Goal: Task Accomplishment & Management: Use online tool/utility

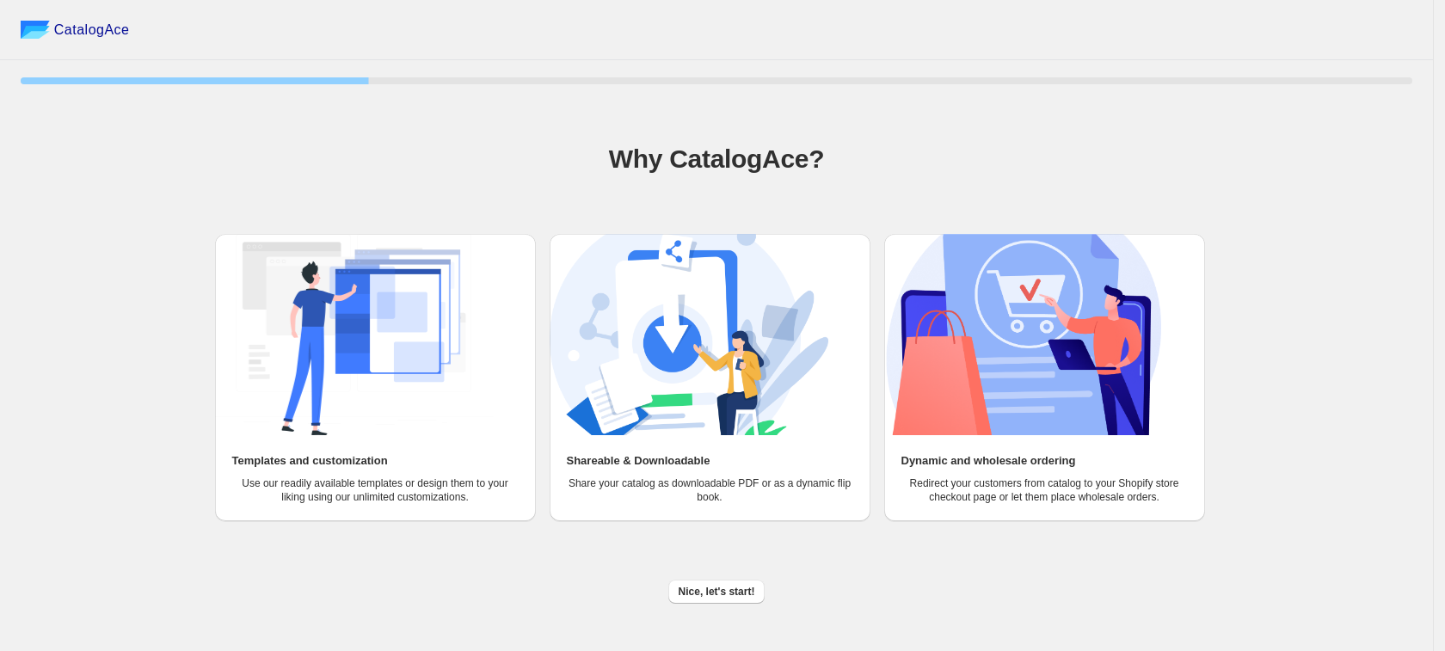
click at [384, 335] on img at bounding box center [354, 334] width 279 height 201
click at [693, 585] on span "Nice, let's start!" at bounding box center [717, 592] width 77 height 14
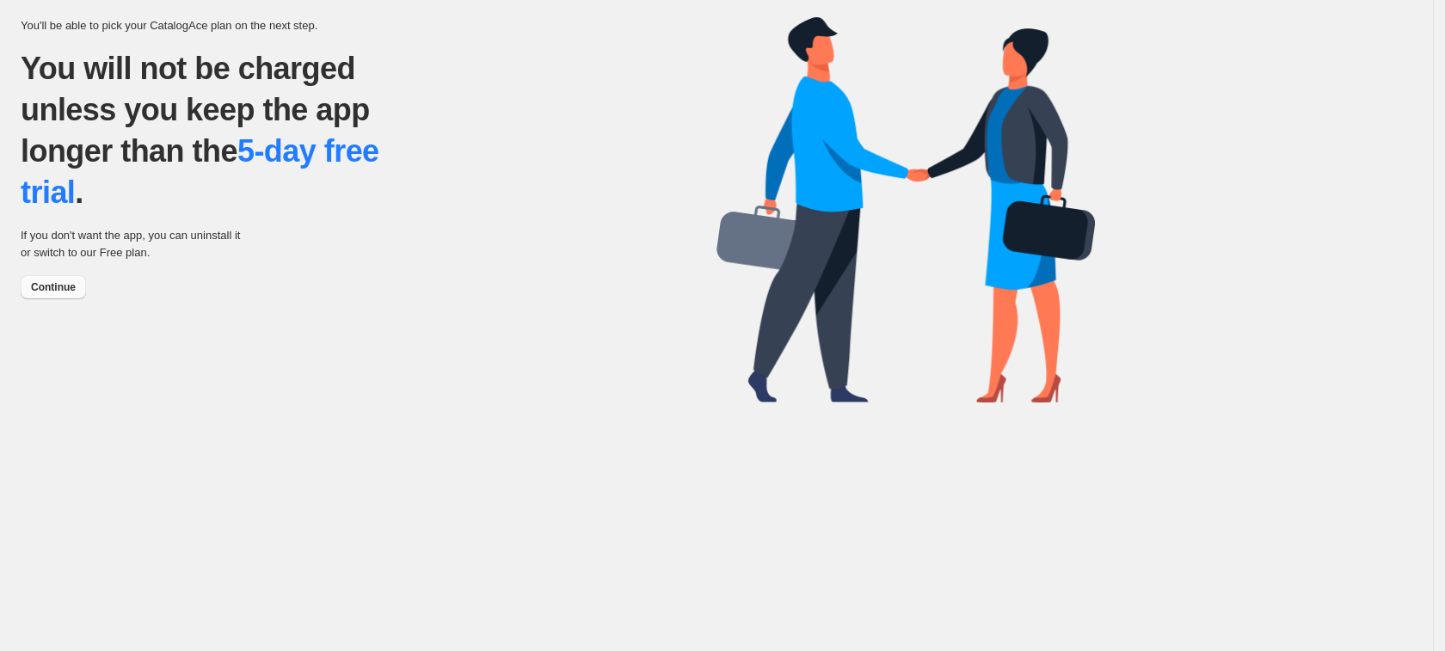
click at [40, 286] on span "Continue" at bounding box center [53, 287] width 45 height 14
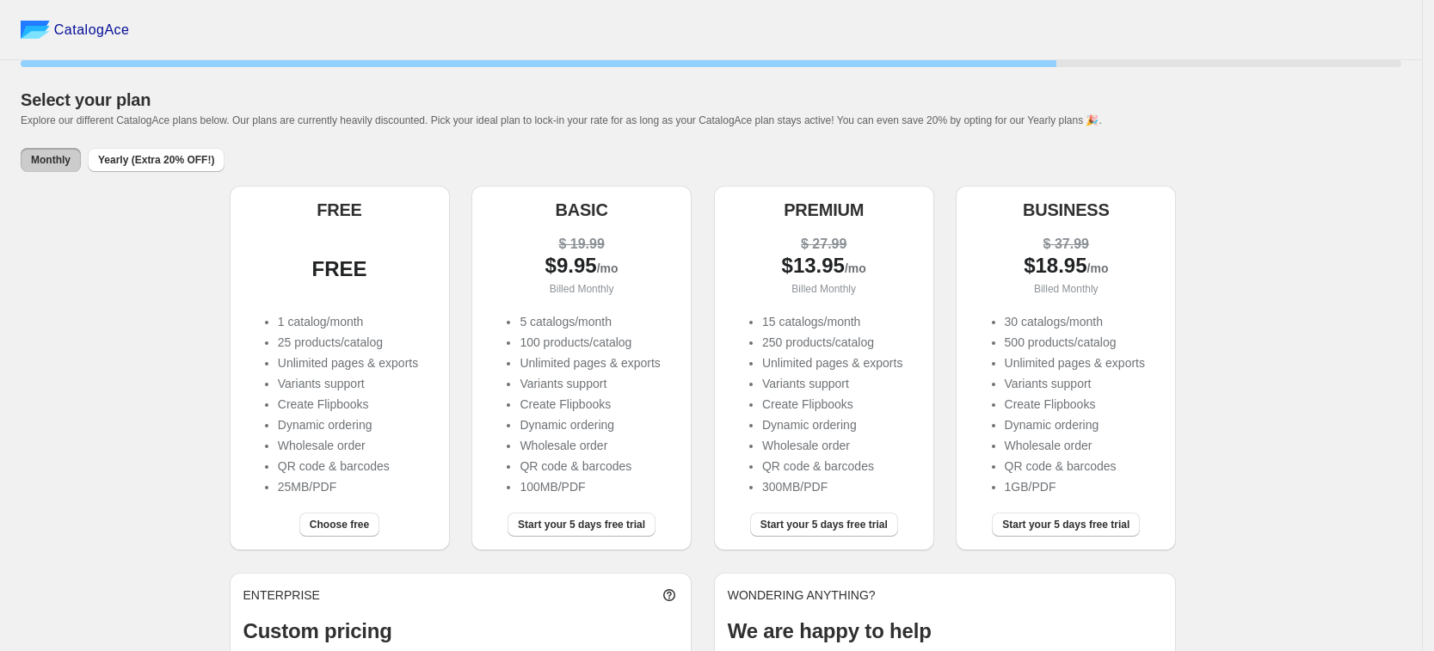
click at [331, 529] on span "Choose free" at bounding box center [339, 525] width 59 height 14
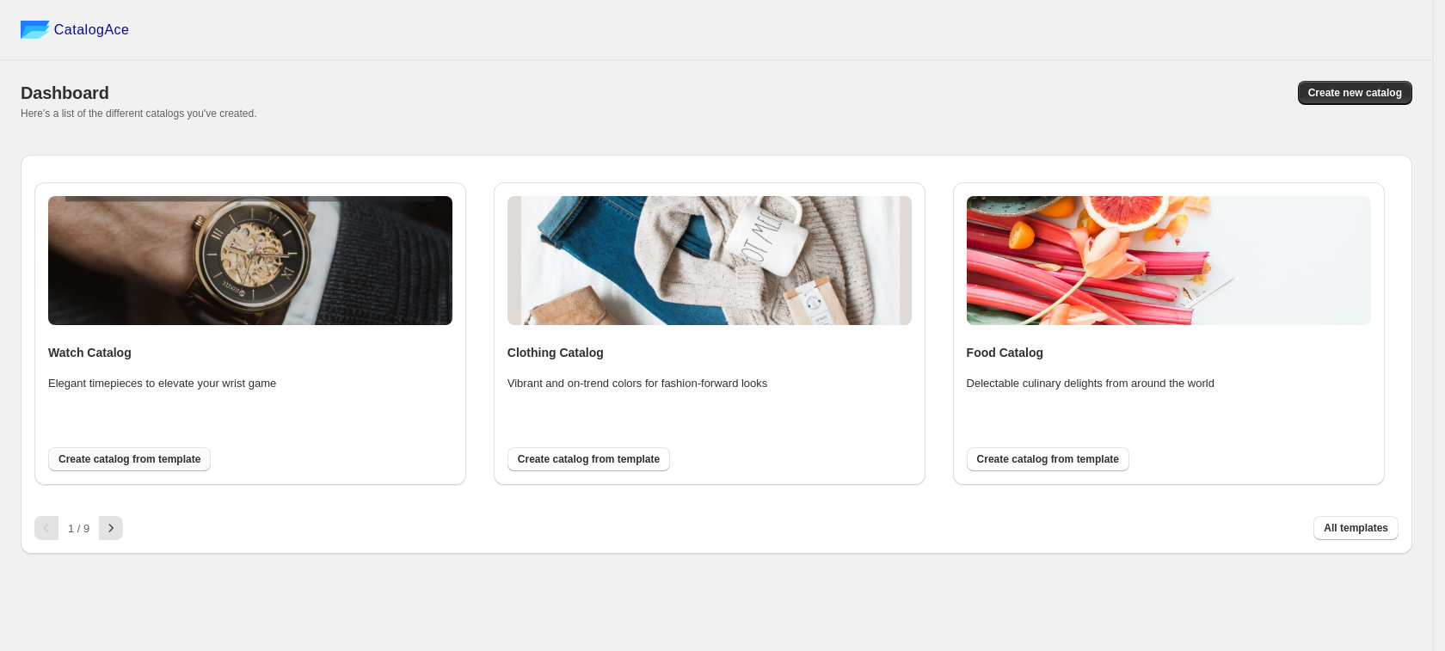
click at [130, 459] on span "Create catalog from template" at bounding box center [129, 459] width 142 height 14
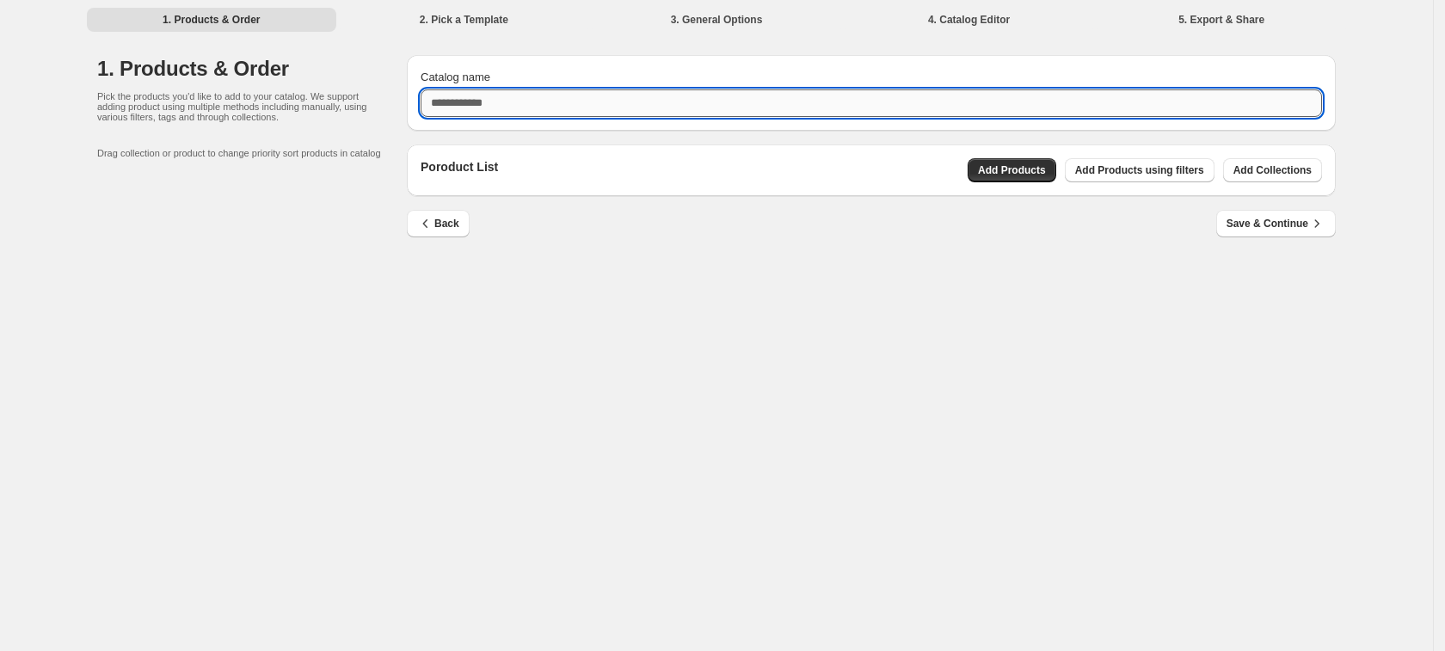
click at [448, 106] on input "Catalog name" at bounding box center [872, 103] width 902 height 28
type input "****"
click at [1039, 164] on span "Add Products" at bounding box center [1012, 170] width 68 height 14
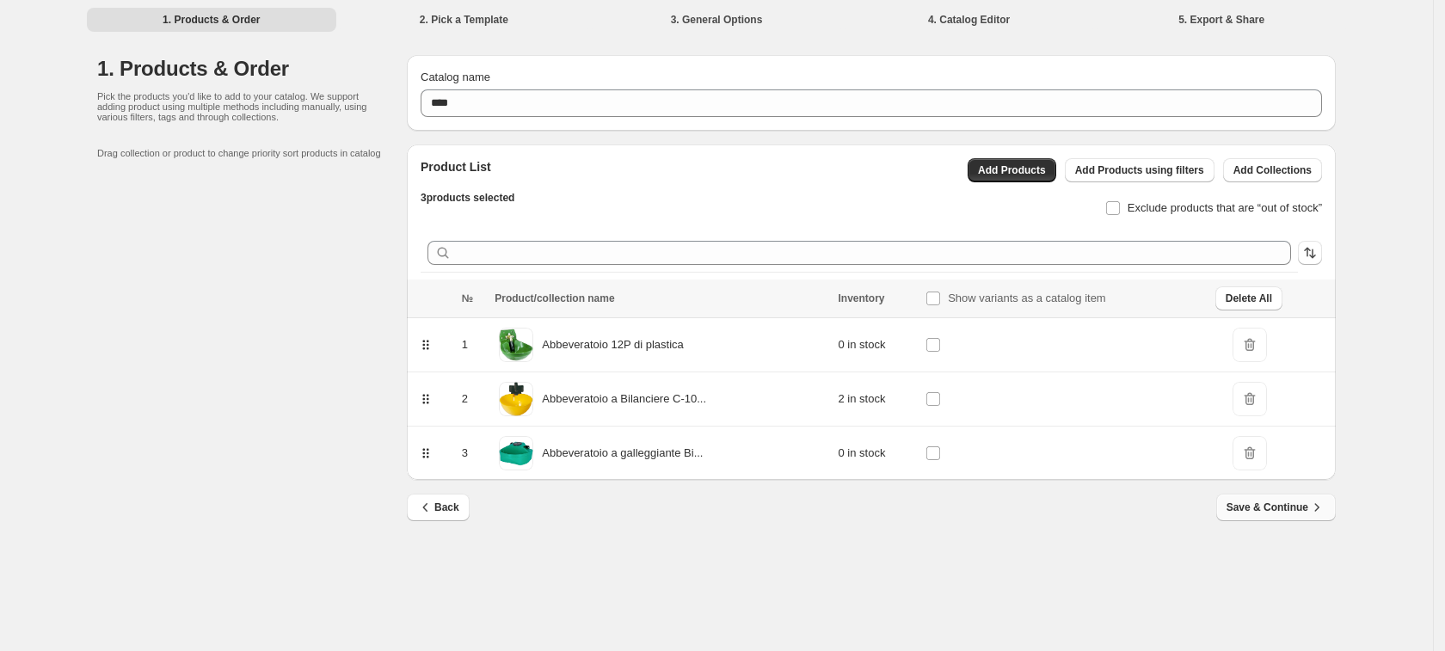
click at [1289, 514] on span "Save & Continue" at bounding box center [1276, 507] width 99 height 17
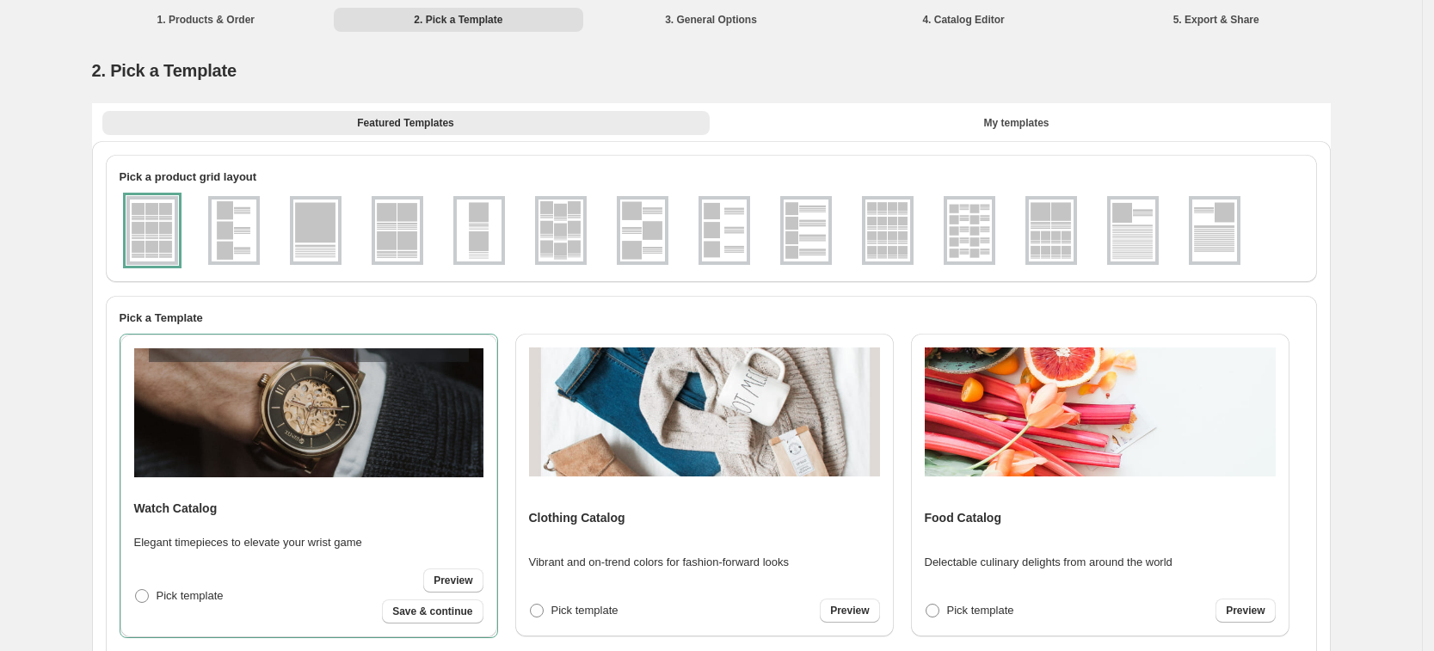
click at [254, 226] on img at bounding box center [234, 231] width 45 height 62
click at [665, 245] on img at bounding box center [642, 231] width 45 height 62
click at [463, 582] on span "Preview" at bounding box center [453, 581] width 39 height 14
click at [455, 588] on link "Preview" at bounding box center [452, 581] width 59 height 24
click at [736, 257] on img at bounding box center [724, 231] width 45 height 62
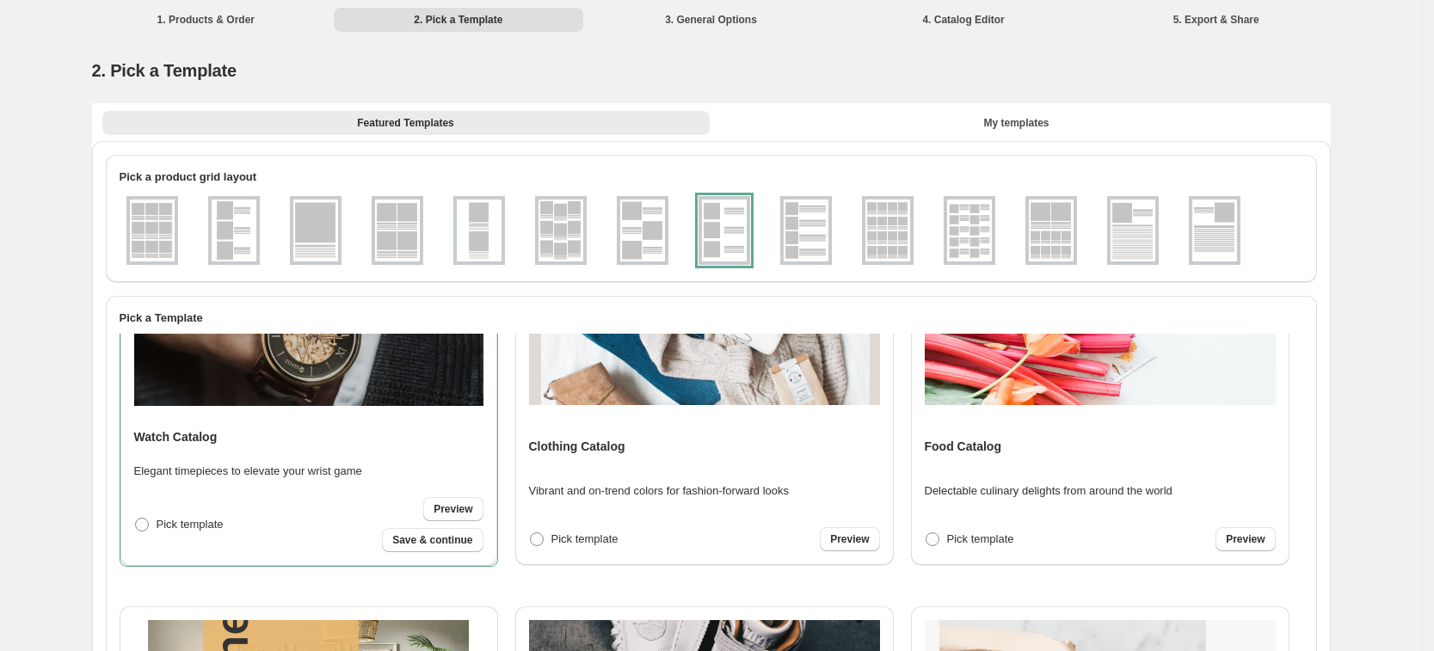
scroll to position [108, 0]
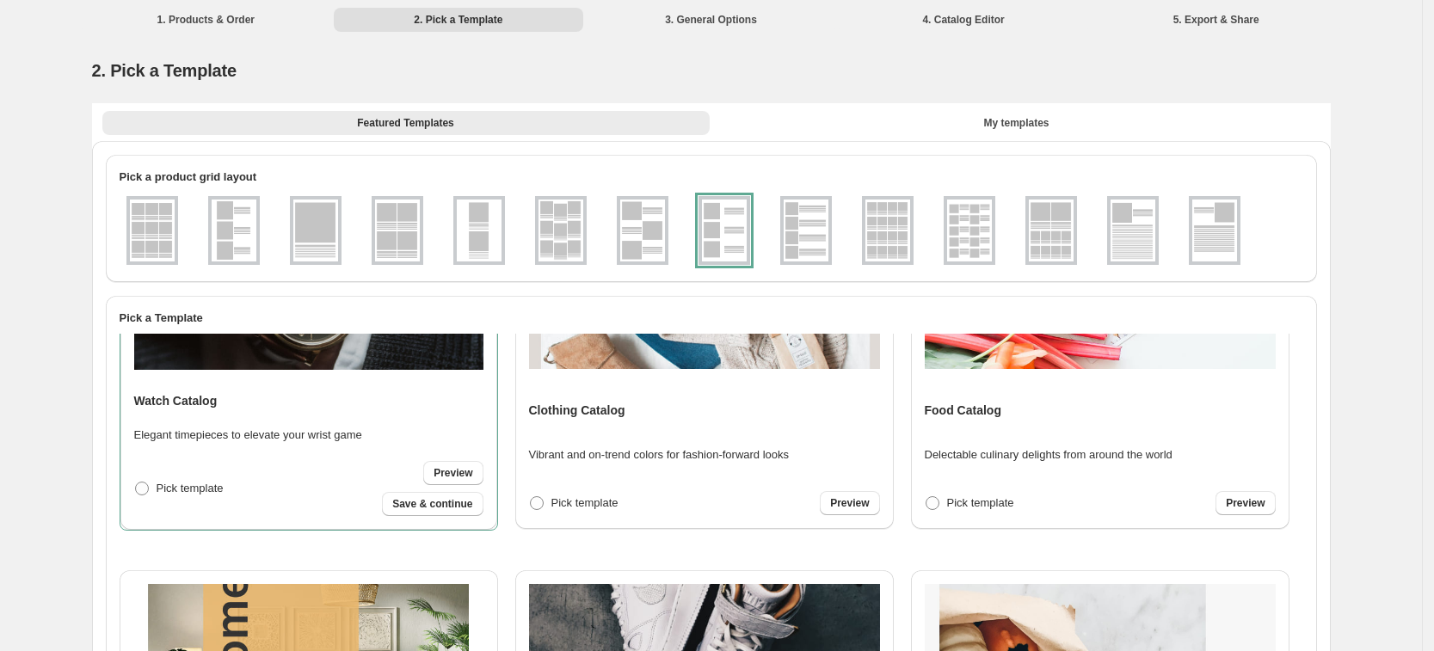
click at [649, 231] on img at bounding box center [642, 231] width 45 height 62
click at [600, 510] on span "Pick template" at bounding box center [584, 503] width 67 height 17
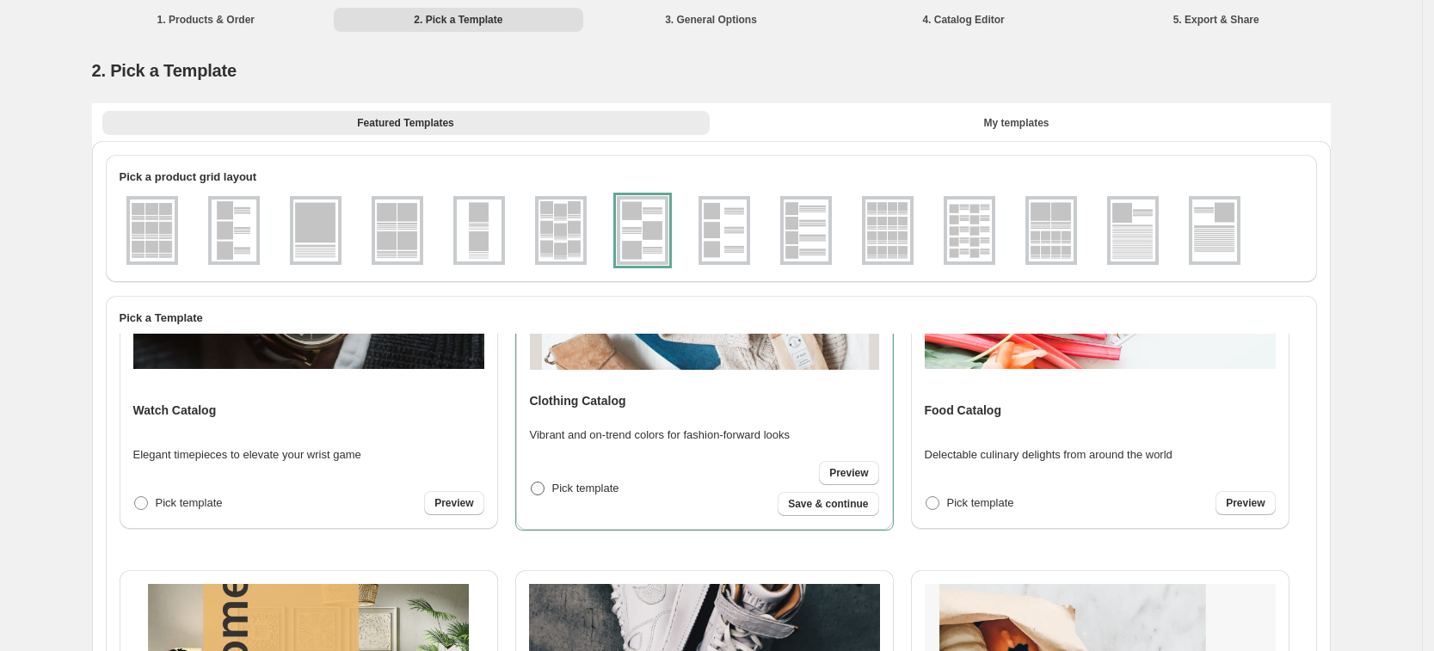
scroll to position [107, 0]
click at [836, 476] on span "Preview" at bounding box center [848, 474] width 39 height 14
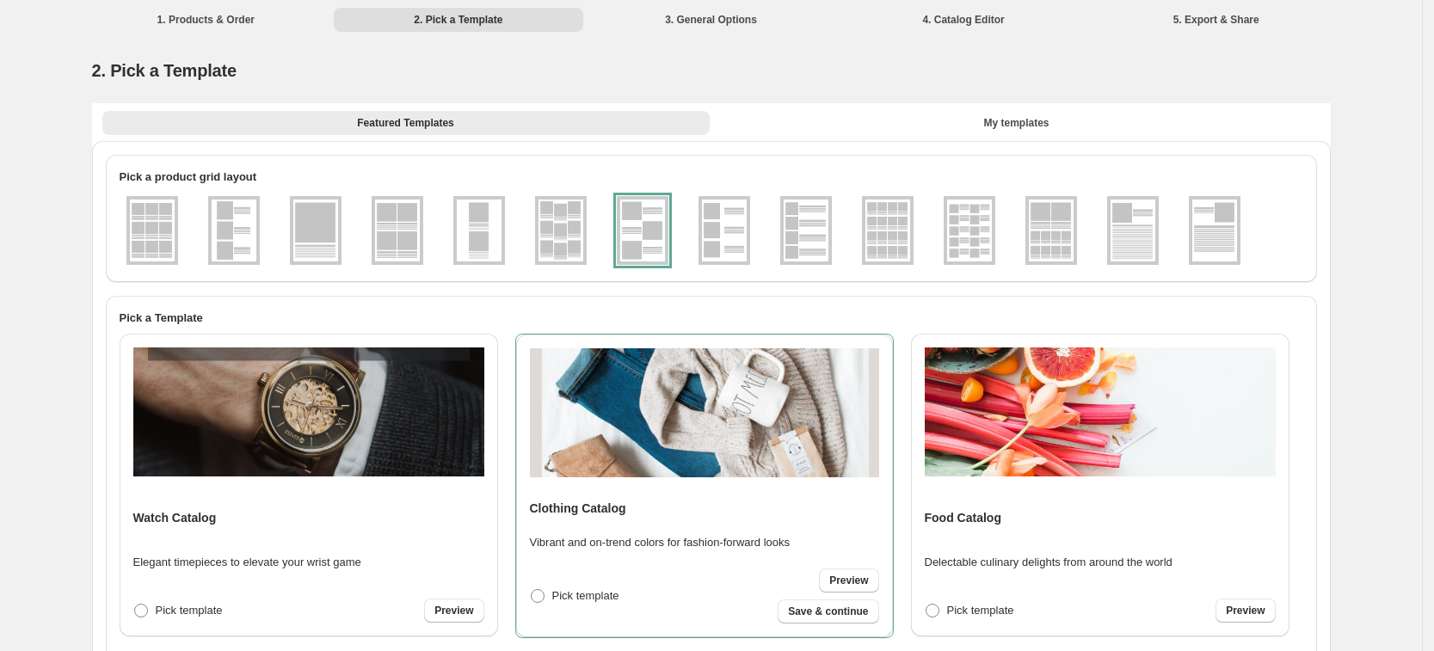
click at [1094, 532] on div "Food Catalog Delectable culinary delights from around the world Pick template P…" at bounding box center [1100, 485] width 351 height 275
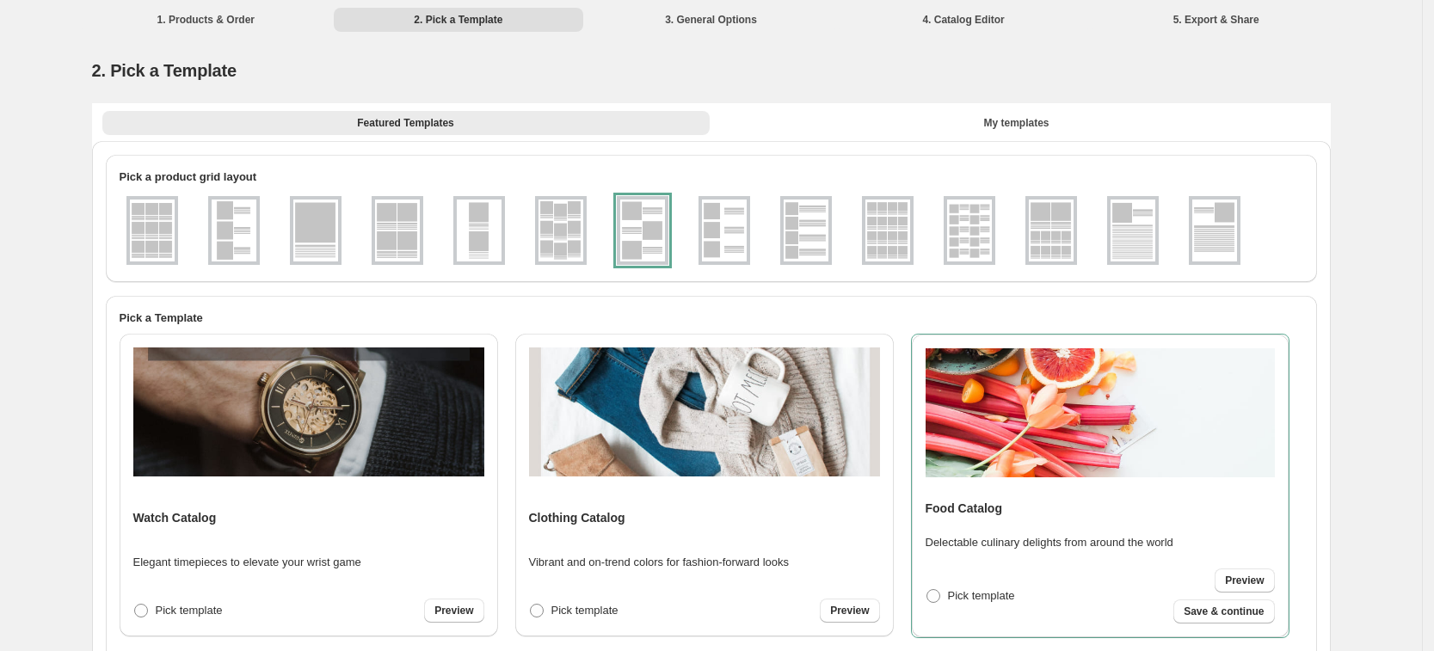
click at [449, 22] on li "2. Pick a Template" at bounding box center [458, 19] width 249 height 24
click at [1003, 116] on span "My templates" at bounding box center [1015, 123] width 65 height 14
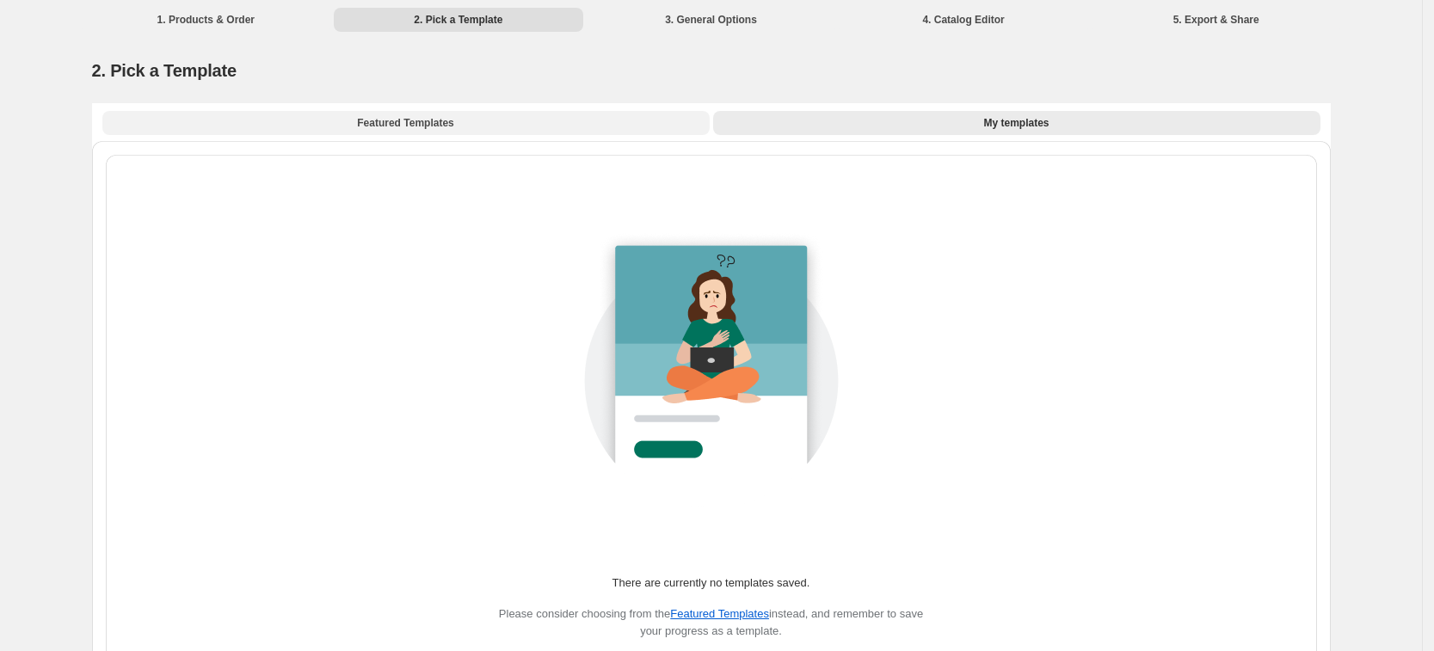
click at [453, 123] on span "Featured Templates" at bounding box center [405, 123] width 96 height 14
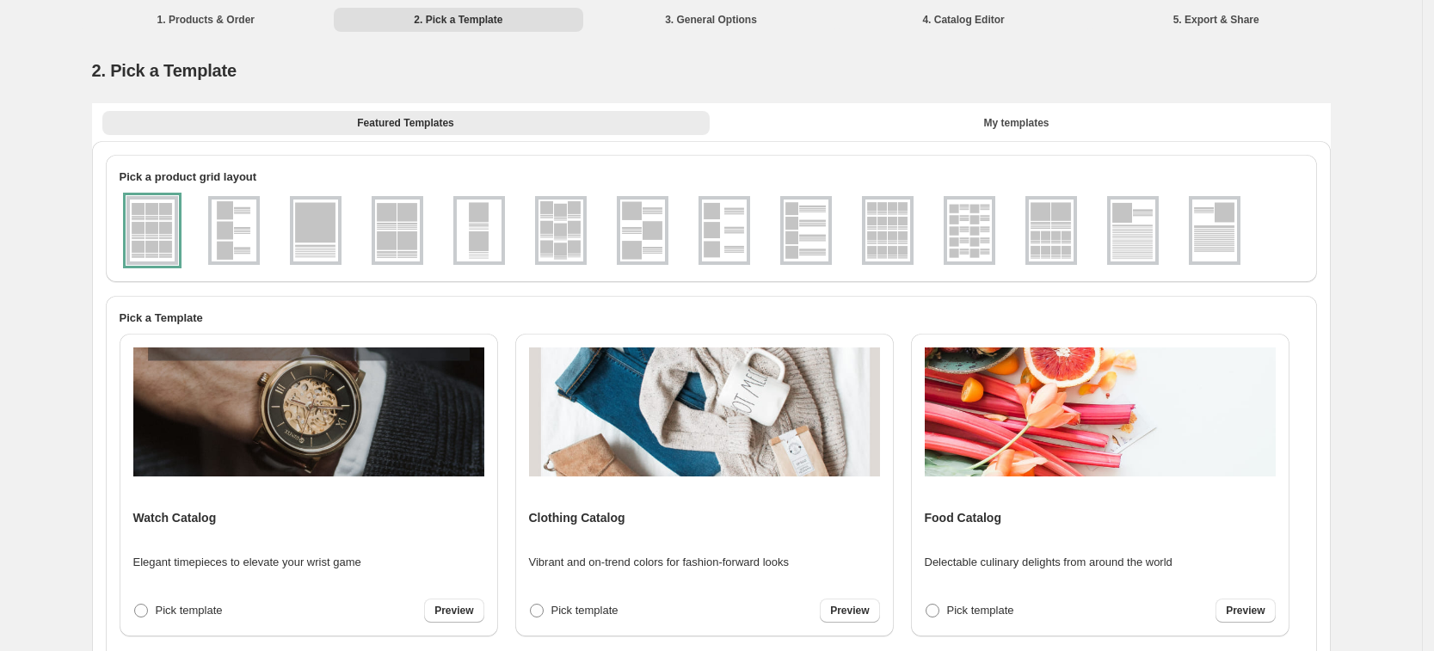
click at [245, 225] on img at bounding box center [234, 231] width 45 height 62
click at [303, 218] on img at bounding box center [315, 231] width 45 height 62
click at [385, 212] on img at bounding box center [397, 231] width 45 height 62
click at [470, 208] on img at bounding box center [479, 231] width 45 height 62
click at [637, 207] on img at bounding box center [642, 231] width 45 height 62
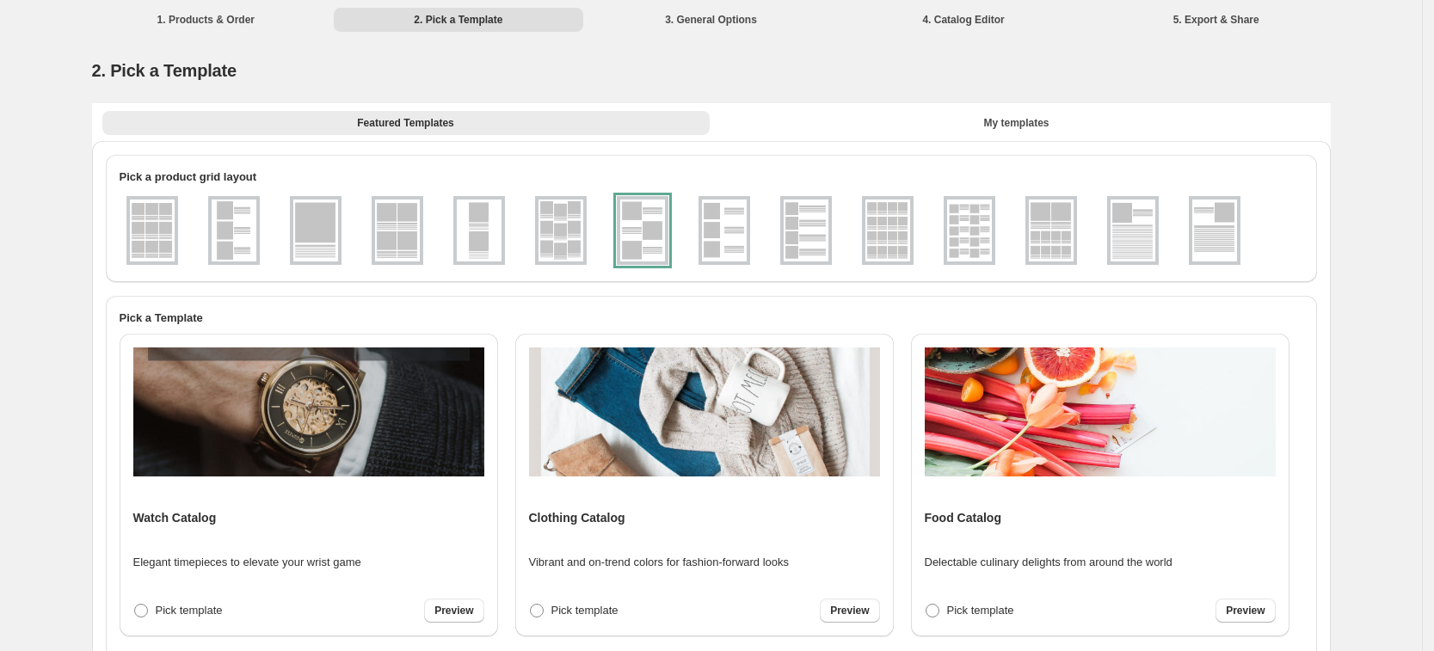
click at [621, 209] on div at bounding box center [643, 230] width 52 height 69
click at [640, 238] on div at bounding box center [643, 230] width 52 height 69
click at [638, 238] on div at bounding box center [643, 230] width 52 height 69
click at [637, 237] on div at bounding box center [643, 230] width 52 height 69
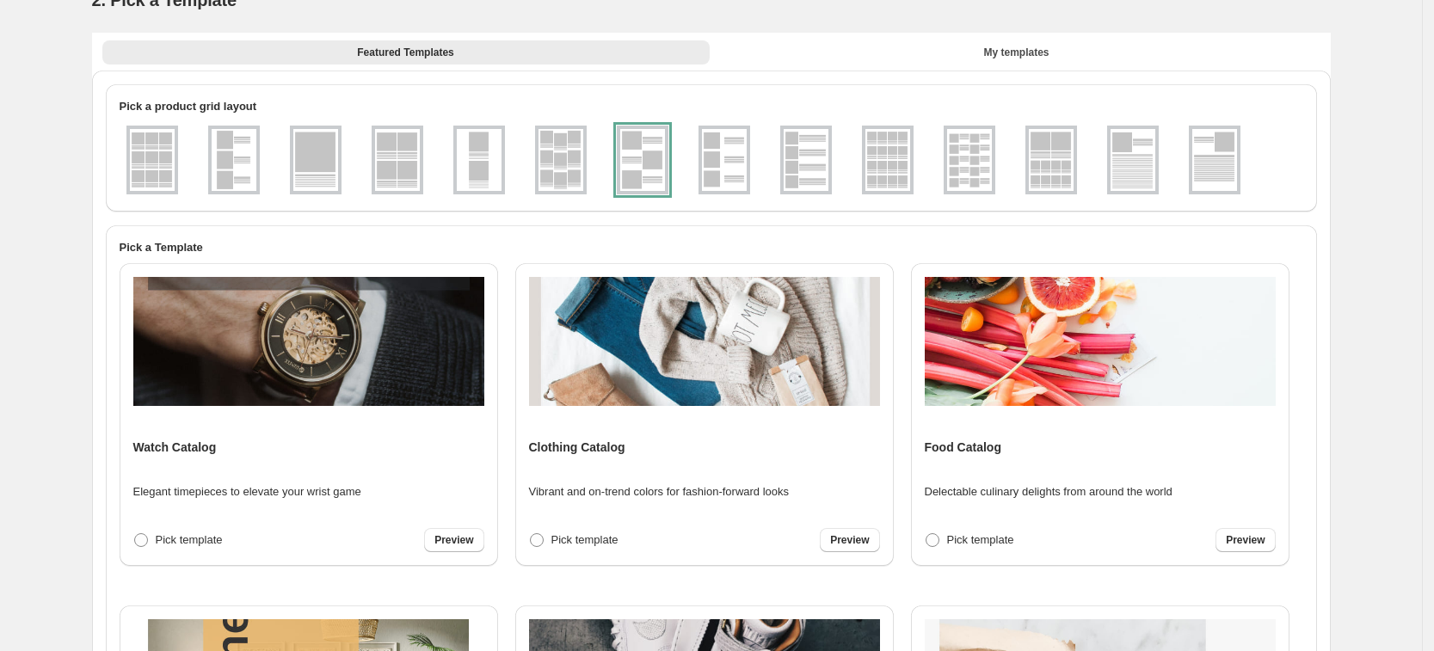
scroll to position [108, 0]
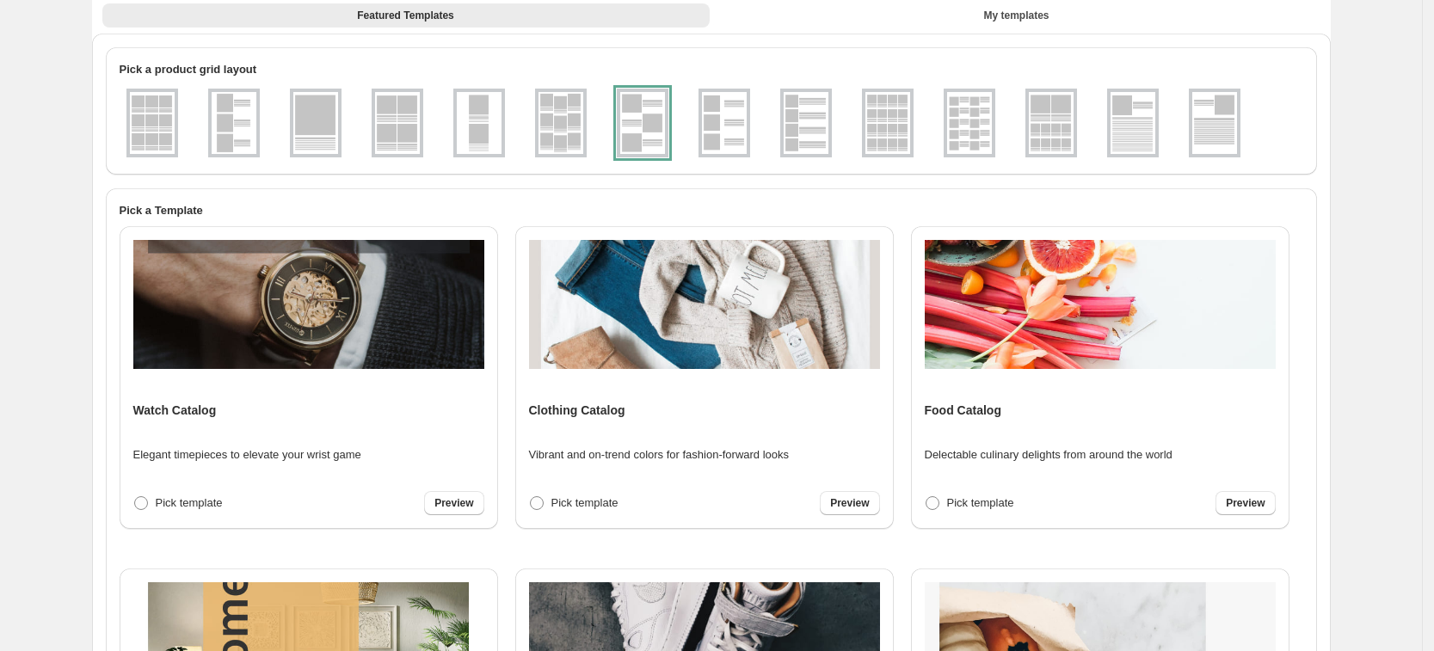
click at [646, 135] on div at bounding box center [643, 123] width 52 height 69
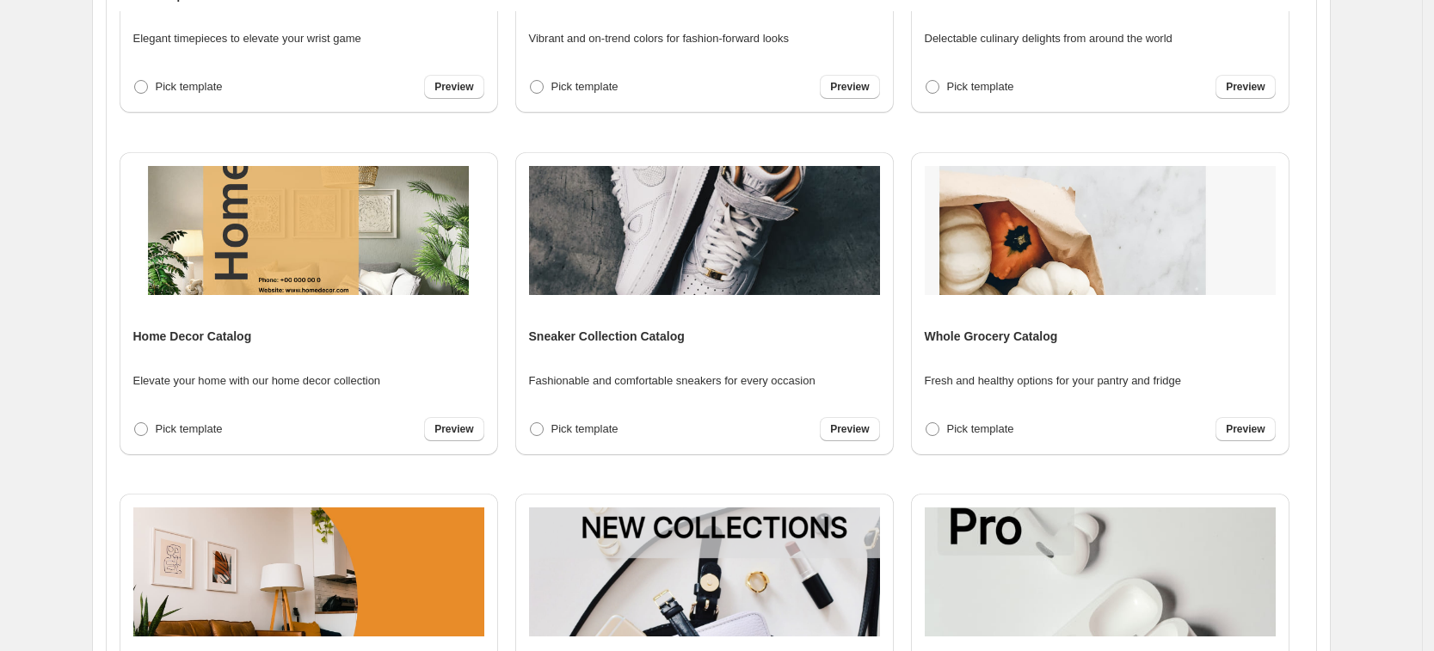
scroll to position [215, 0]
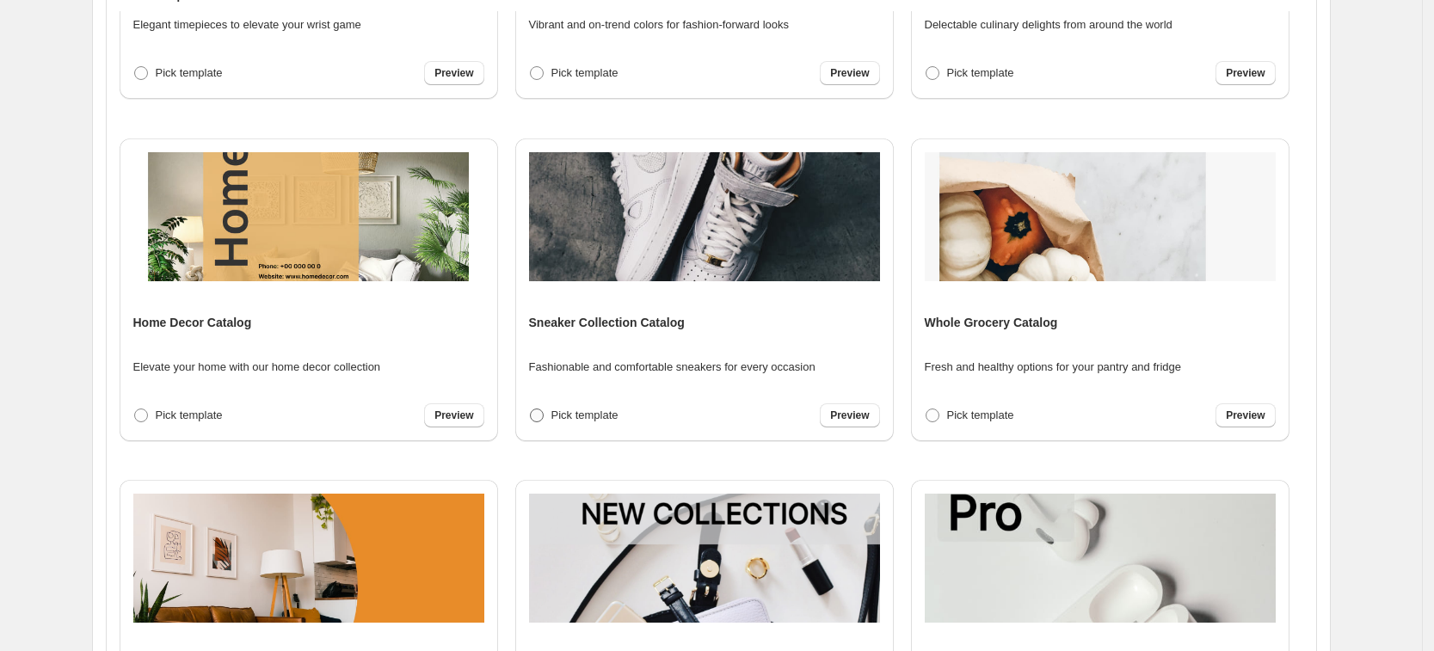
click at [542, 409] on span at bounding box center [537, 416] width 14 height 14
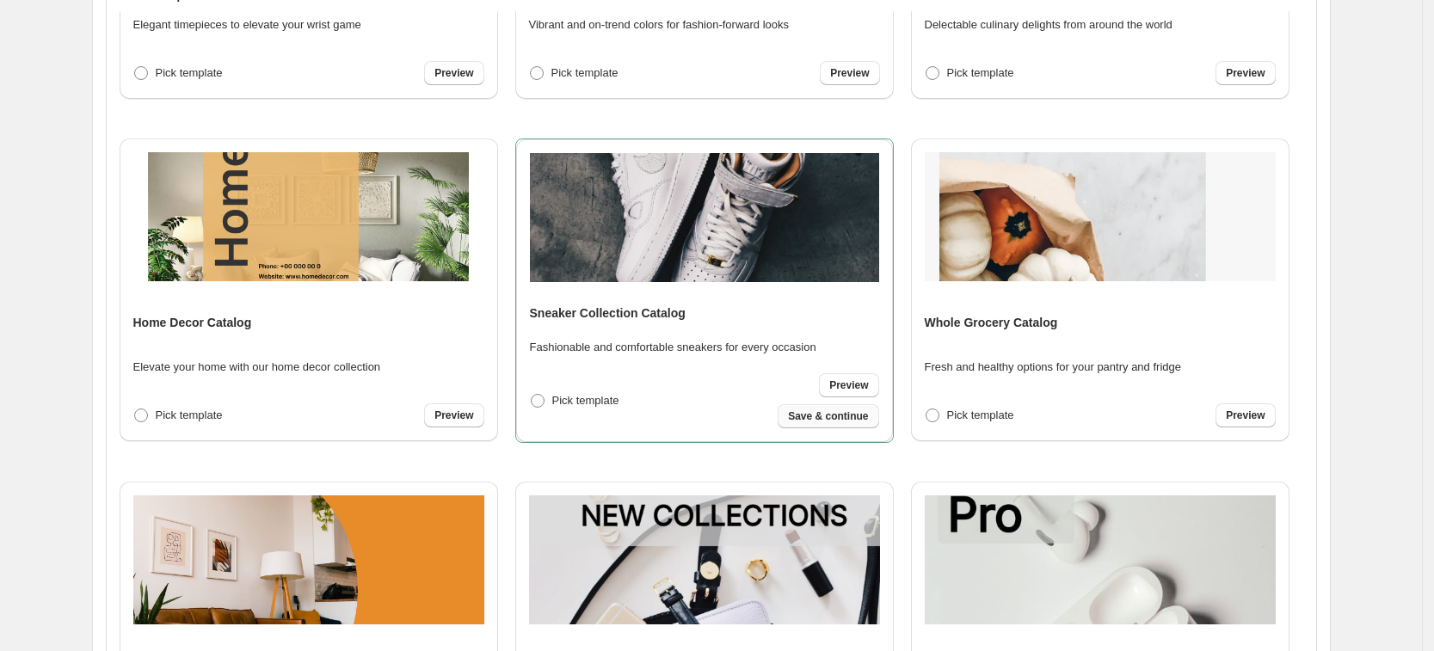
click at [813, 422] on button "Save & continue" at bounding box center [828, 416] width 101 height 24
select select "**********"
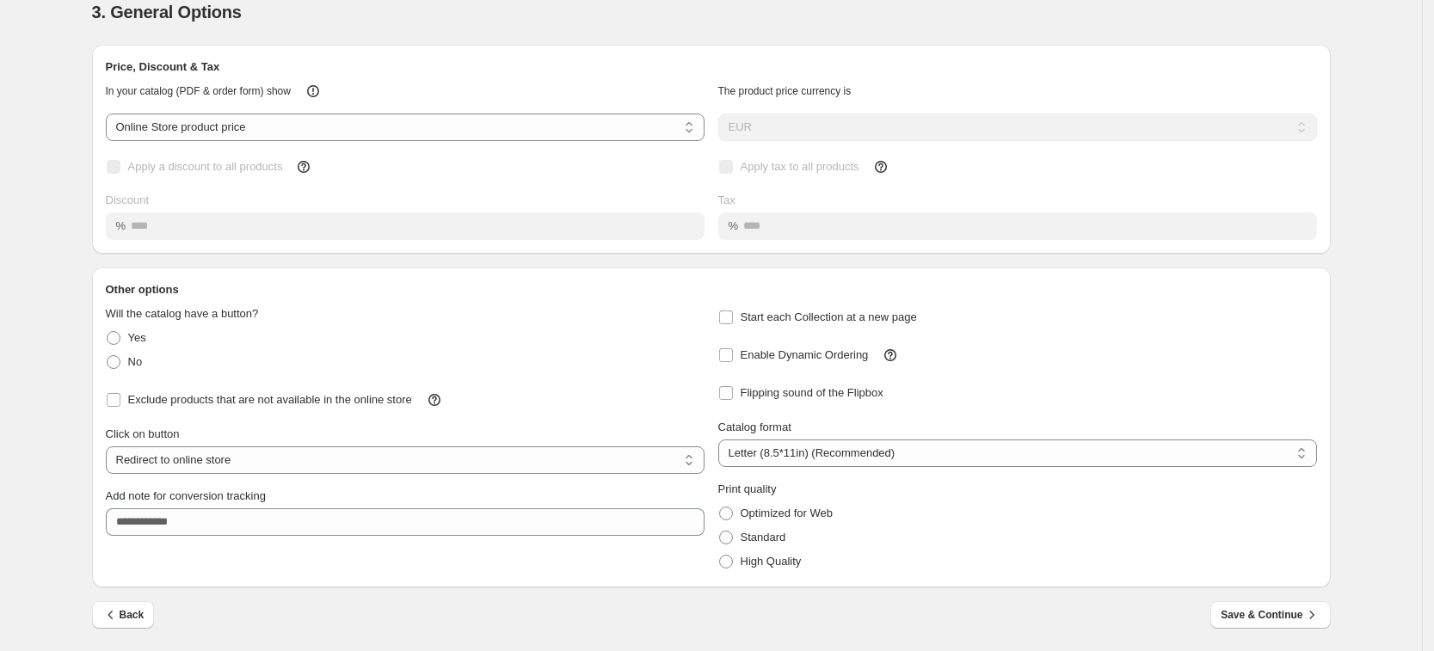
scroll to position [0, 0]
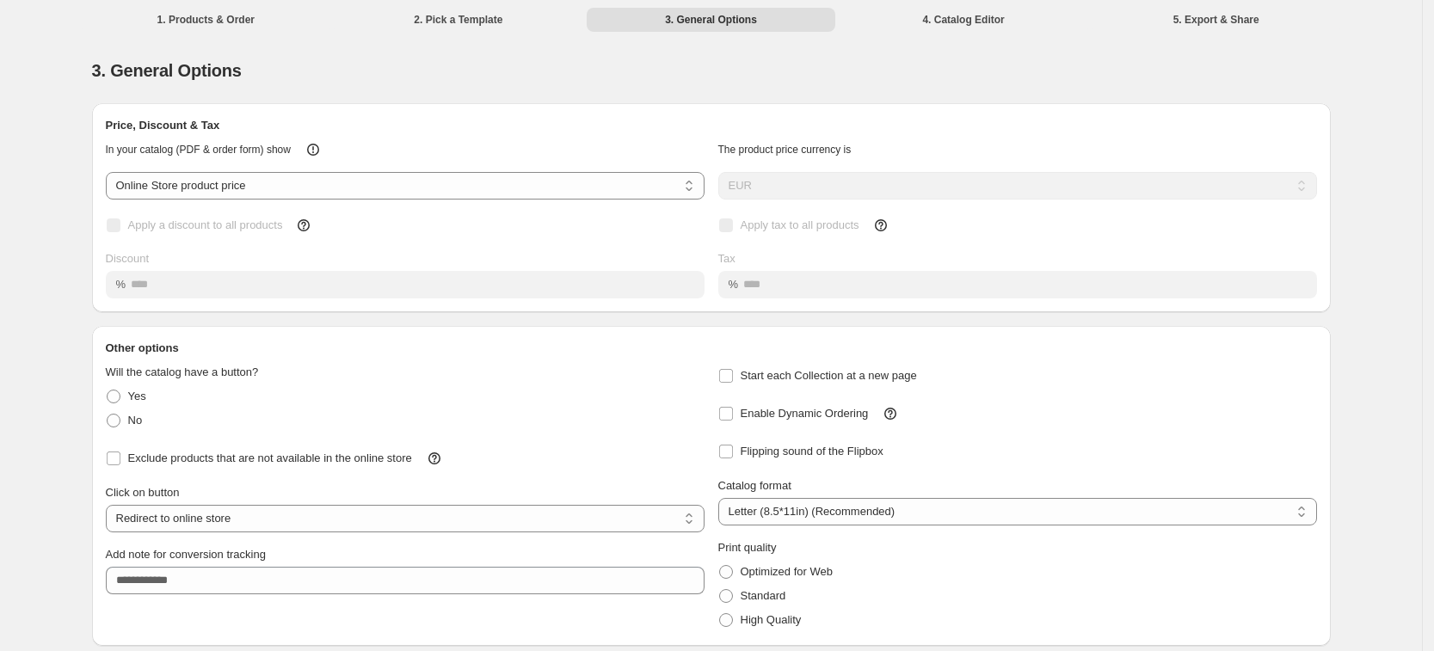
click at [448, 17] on li "2. Pick a Template" at bounding box center [458, 19] width 249 height 24
click at [452, 17] on li "2. Pick a Template" at bounding box center [458, 19] width 249 height 24
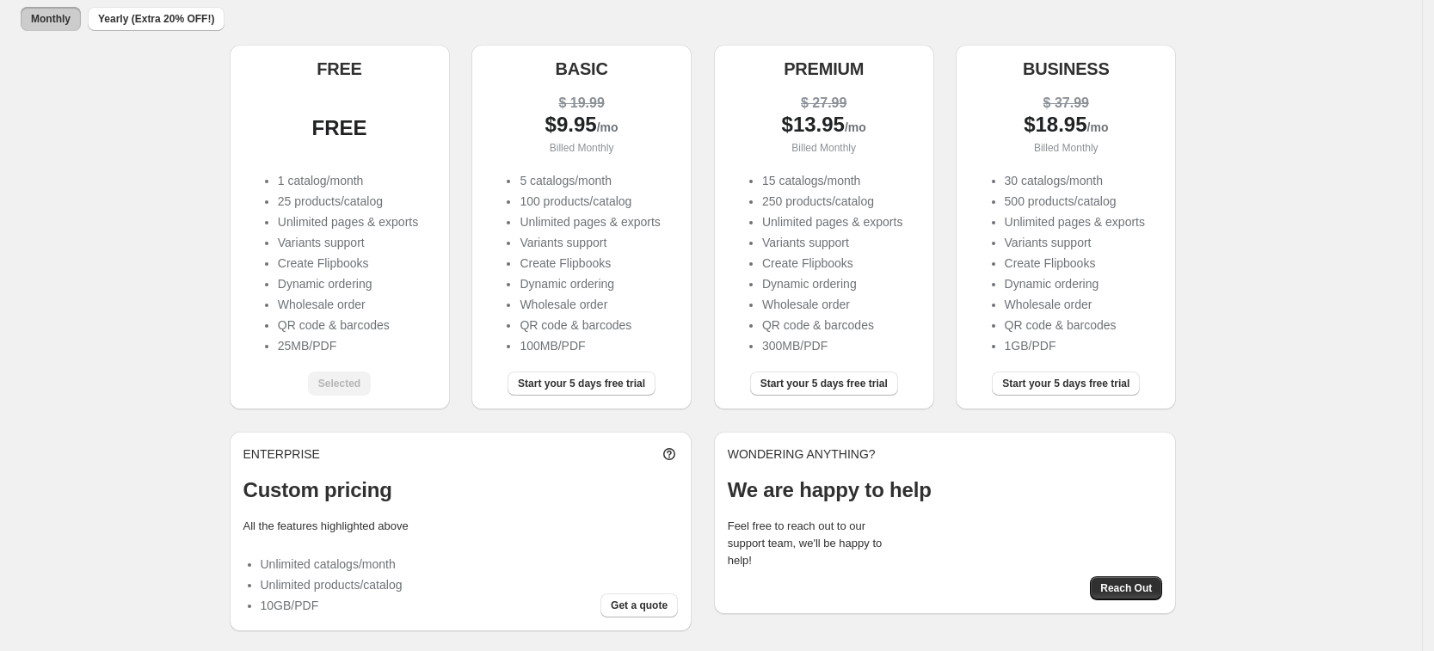
scroll to position [138, 0]
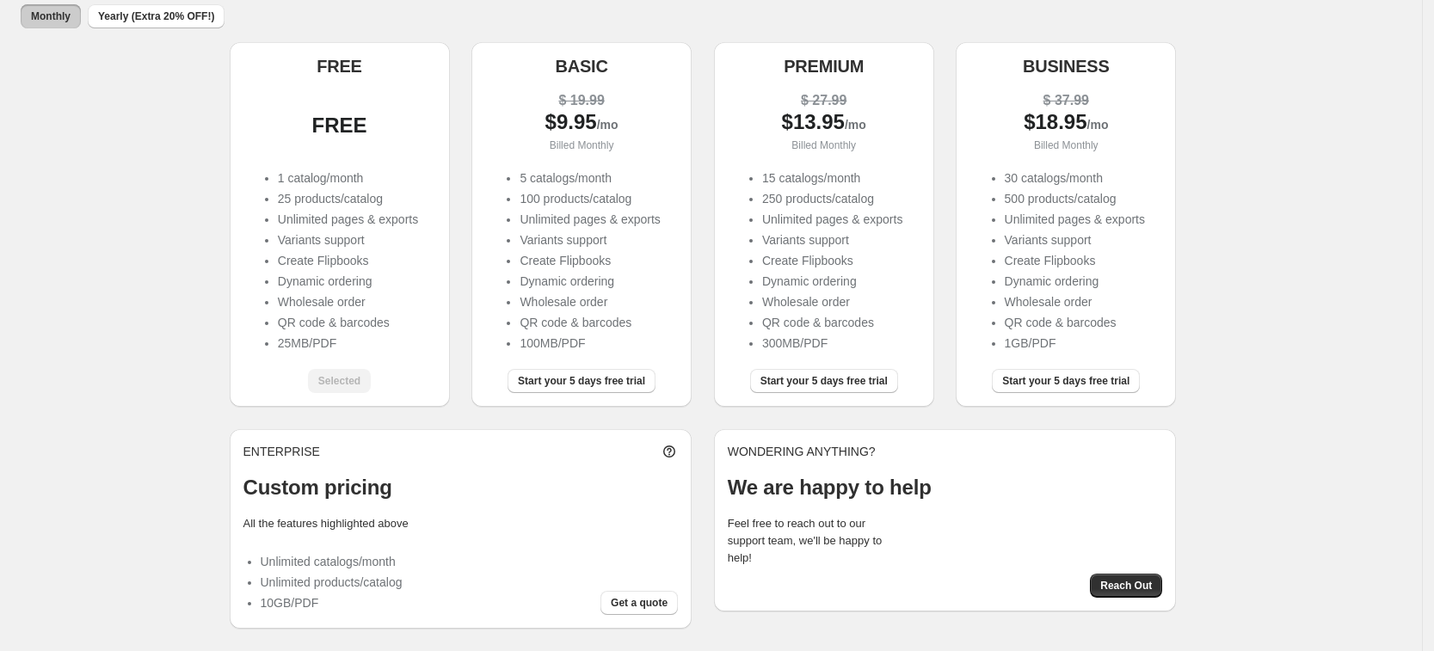
click at [311, 278] on li "Dynamic ordering" at bounding box center [348, 281] width 140 height 17
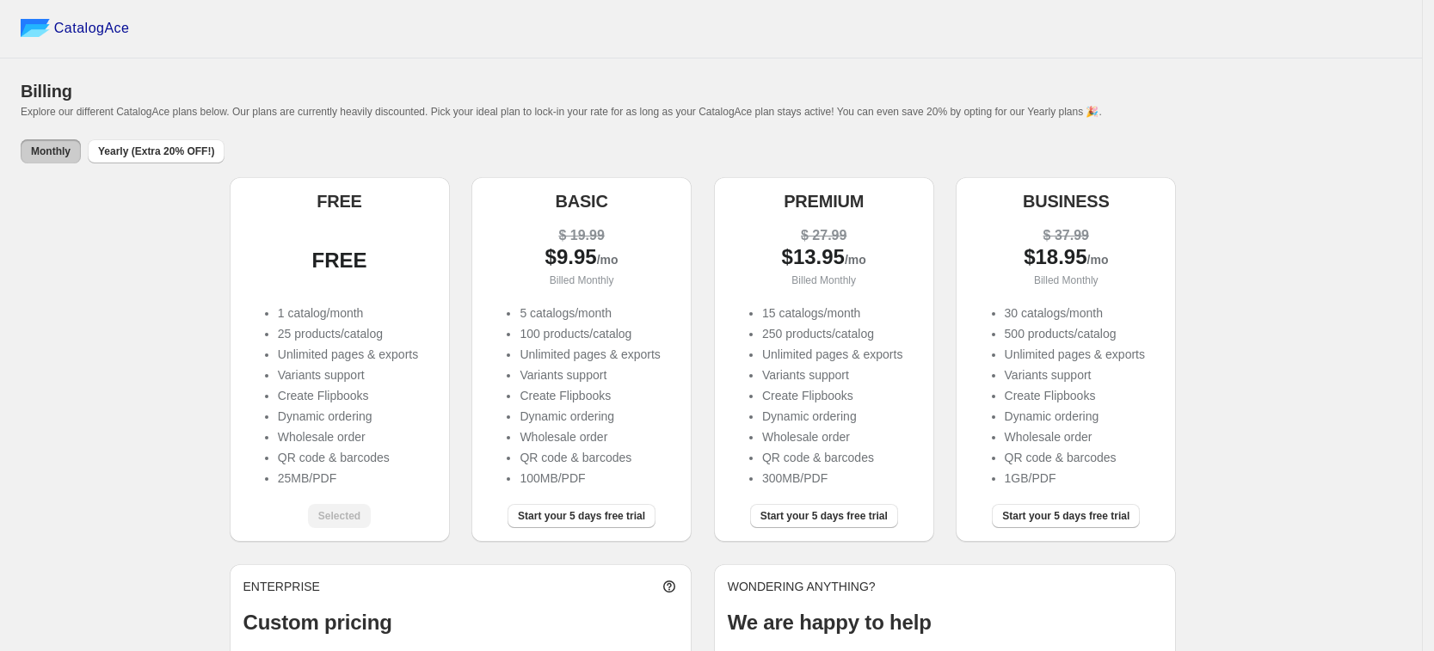
scroll to position [0, 0]
click at [359, 254] on div "FREE" at bounding box center [339, 262] width 193 height 17
click at [71, 40] on div "CatalogAce" at bounding box center [711, 30] width 1422 height 60
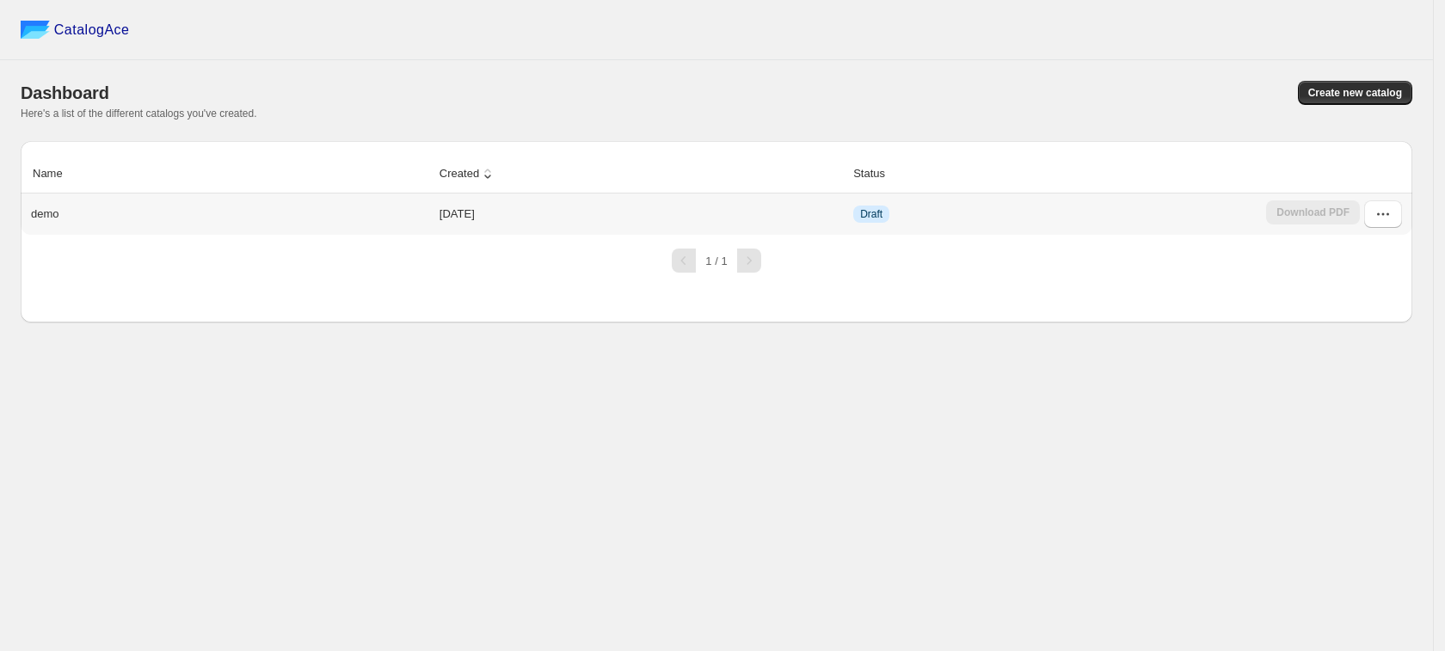
click at [502, 212] on td "[DATE]" at bounding box center [641, 214] width 414 height 41
click at [1383, 222] on icon "button" at bounding box center [1383, 214] width 17 height 17
click at [1369, 339] on span "Edit" at bounding box center [1383, 340] width 89 height 17
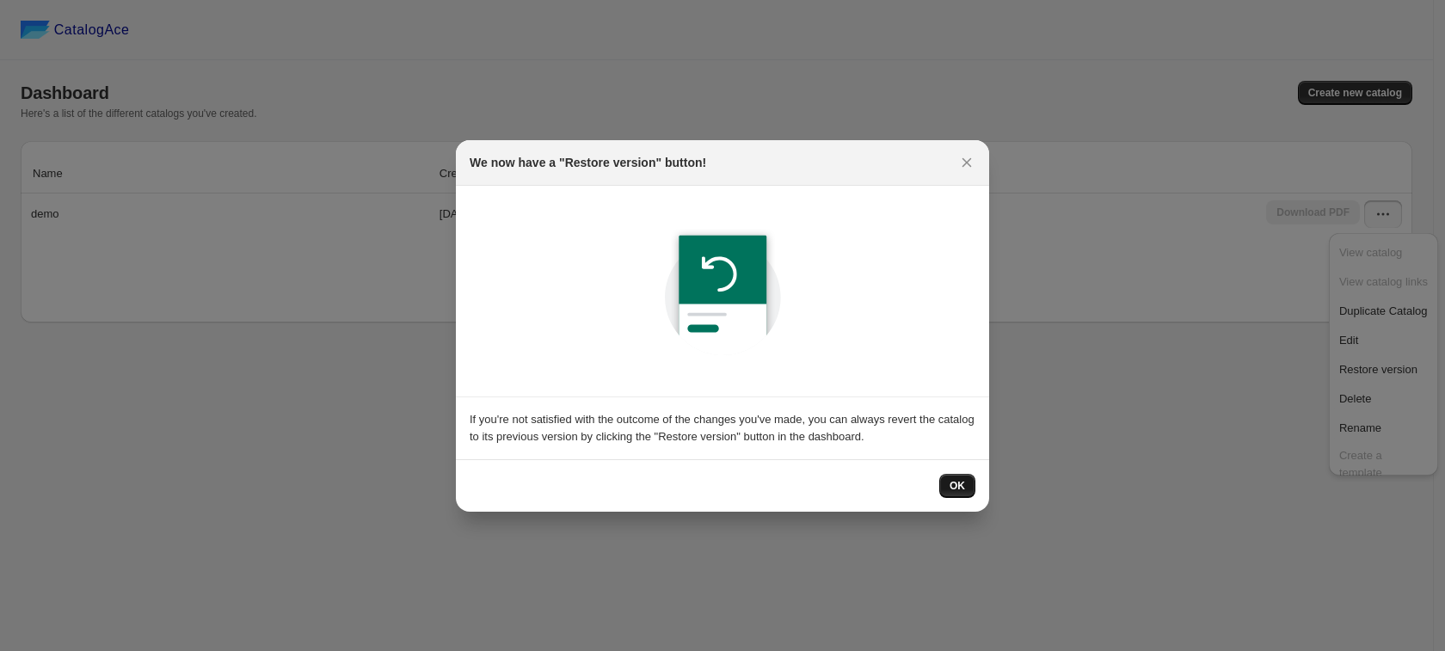
click at [958, 494] on button "OK" at bounding box center [957, 486] width 36 height 24
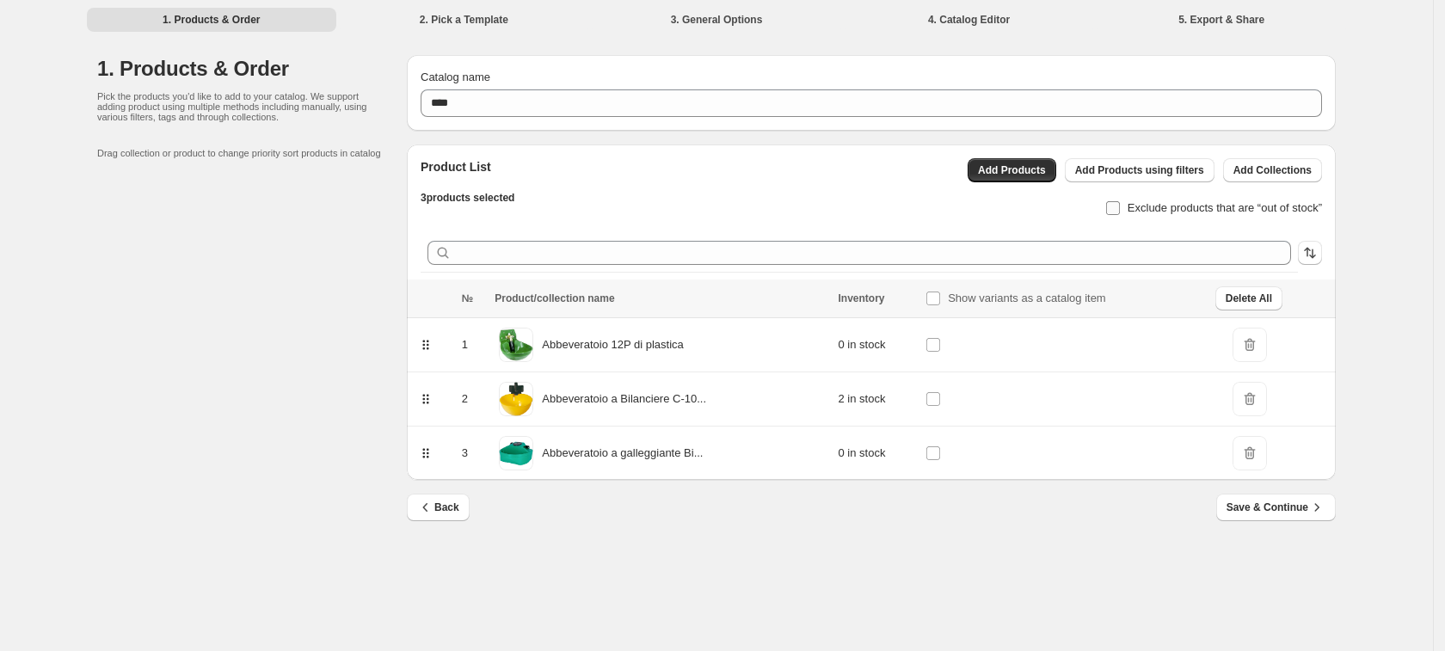
click at [1123, 212] on label "Exclude products that are “out of stock”" at bounding box center [1213, 208] width 217 height 24
click at [1044, 166] on span "Add Products" at bounding box center [1012, 170] width 68 height 14
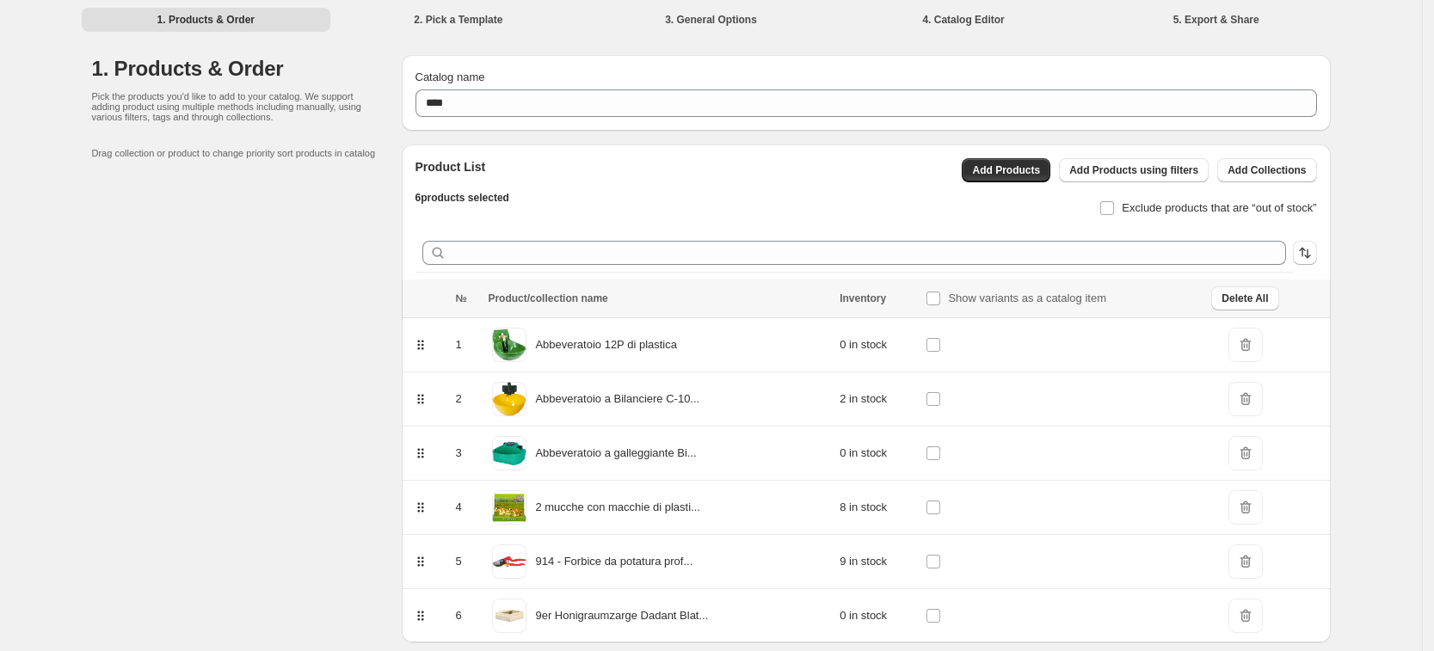
scroll to position [62, 0]
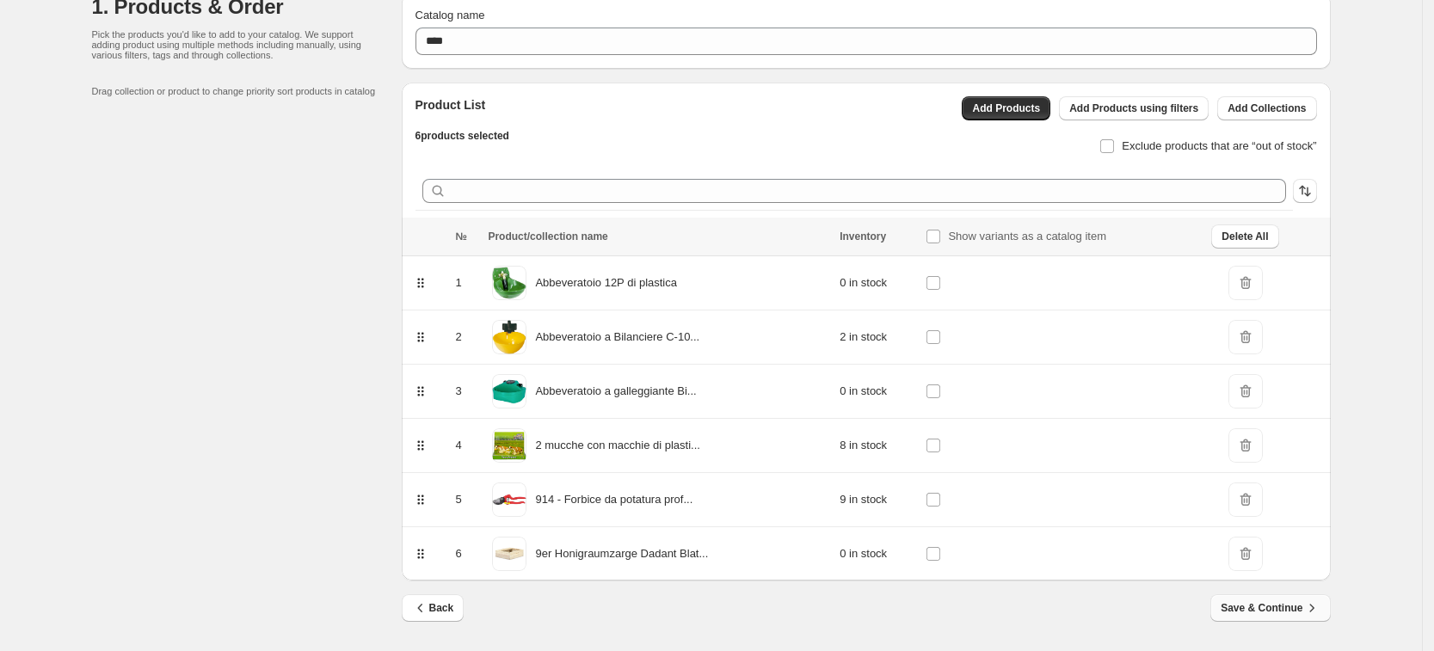
click at [1297, 600] on span "Save & Continue" at bounding box center [1270, 608] width 99 height 17
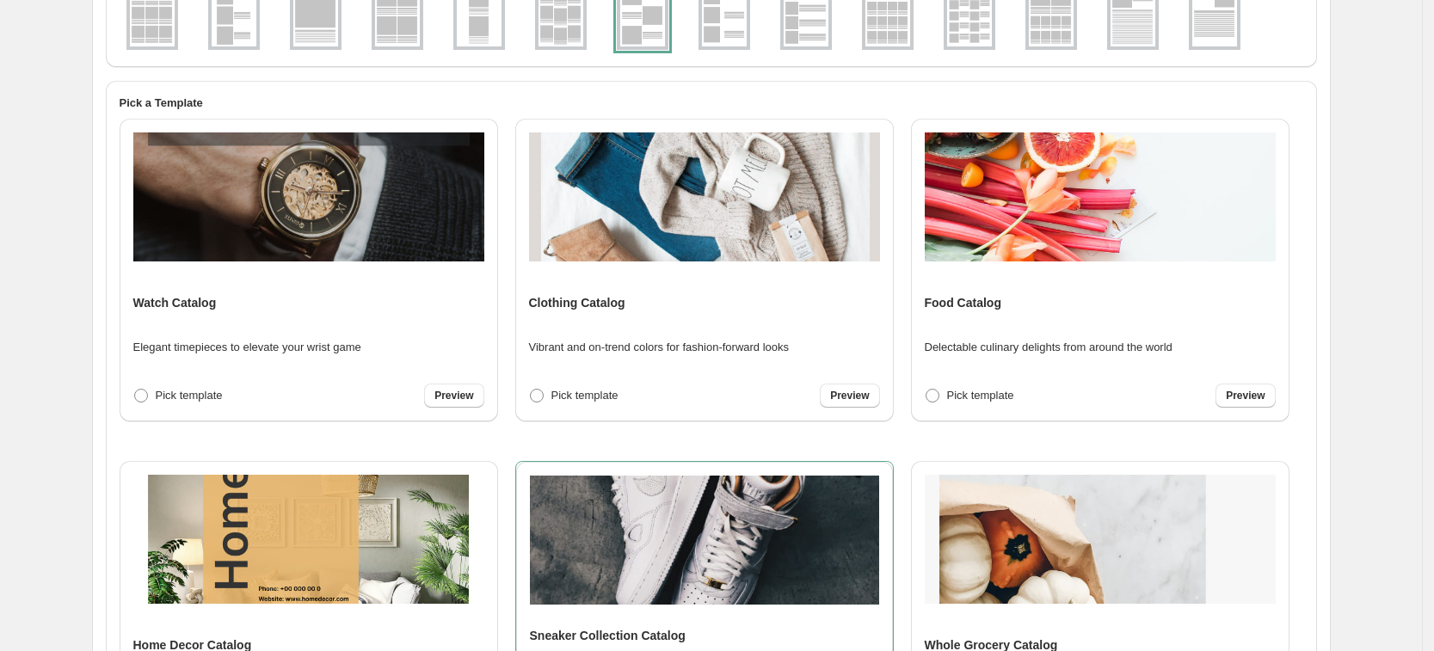
scroll to position [108, 0]
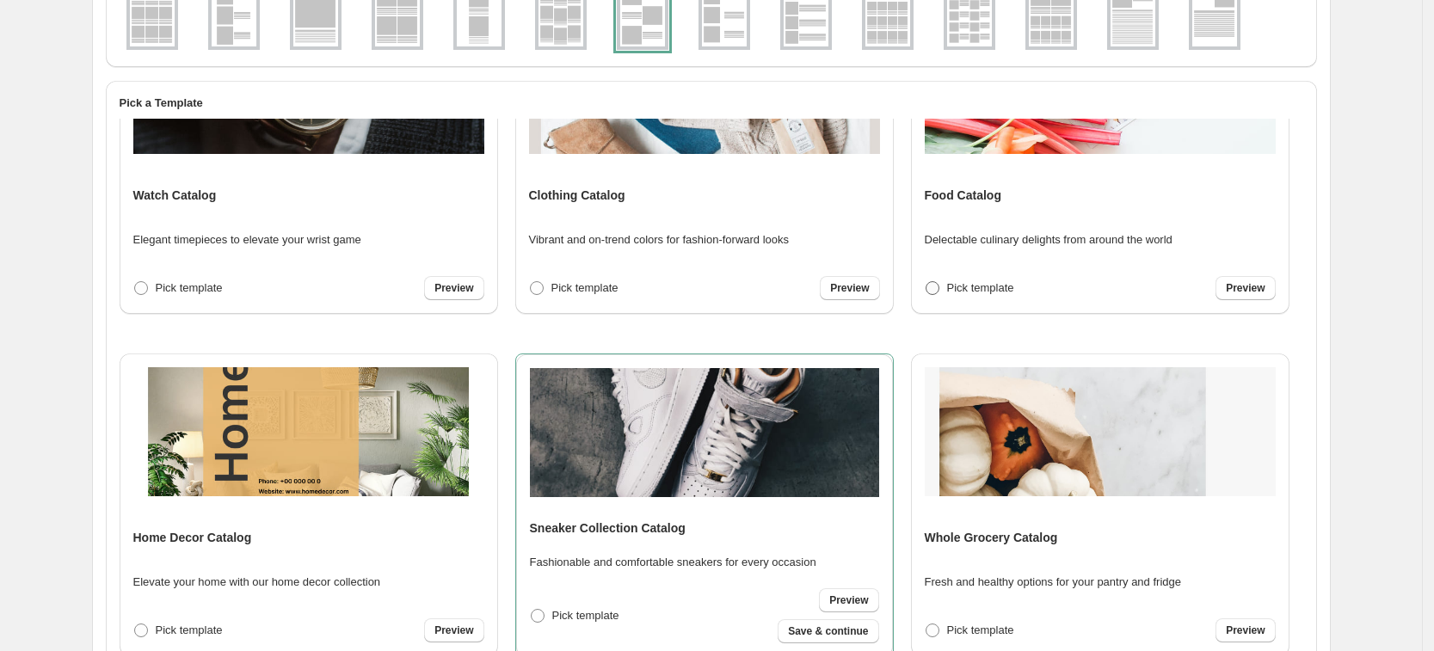
click at [927, 295] on span at bounding box center [932, 287] width 15 height 15
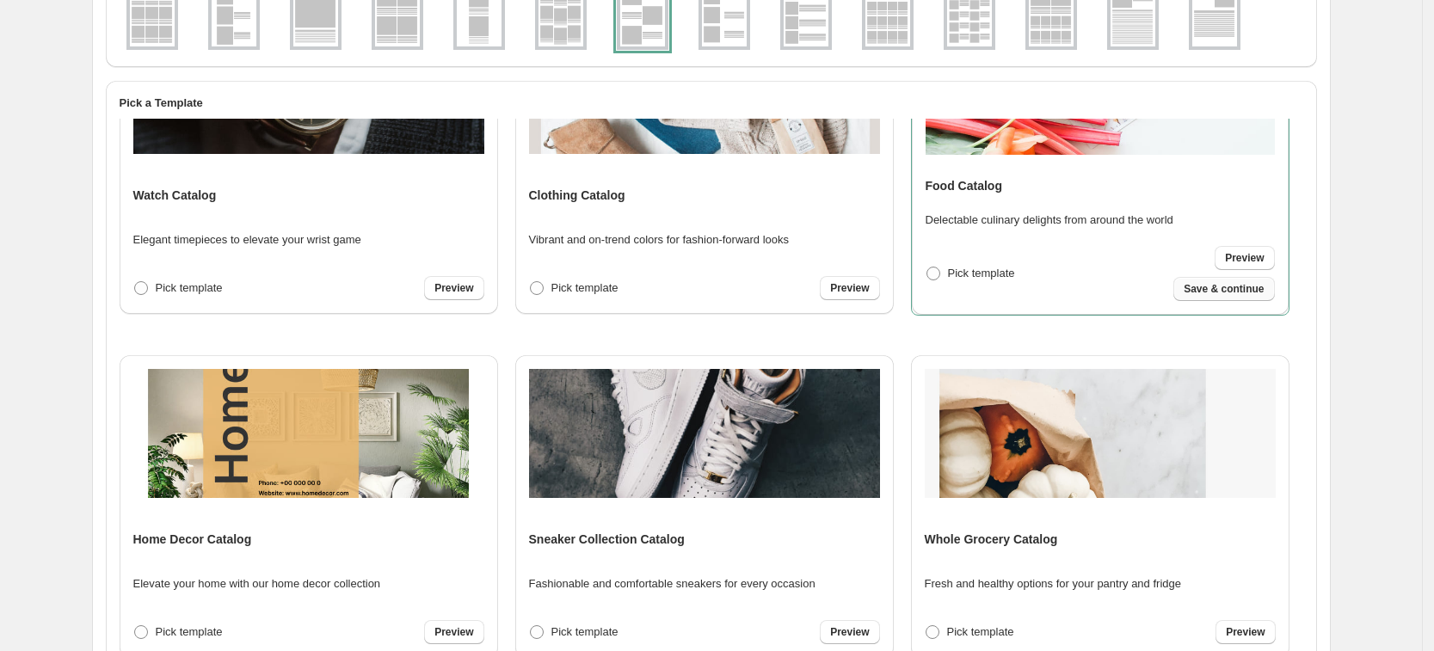
click at [1212, 290] on span "Save & continue" at bounding box center [1224, 289] width 80 height 14
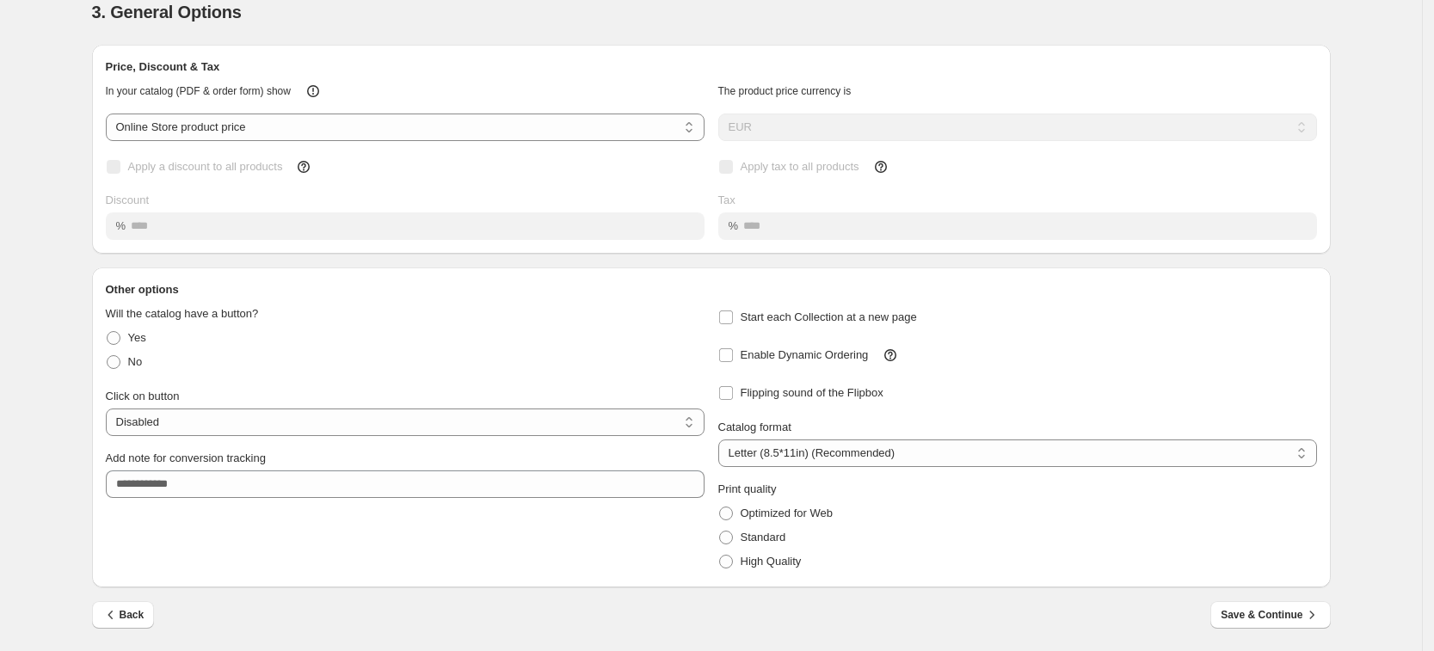
scroll to position [0, 0]
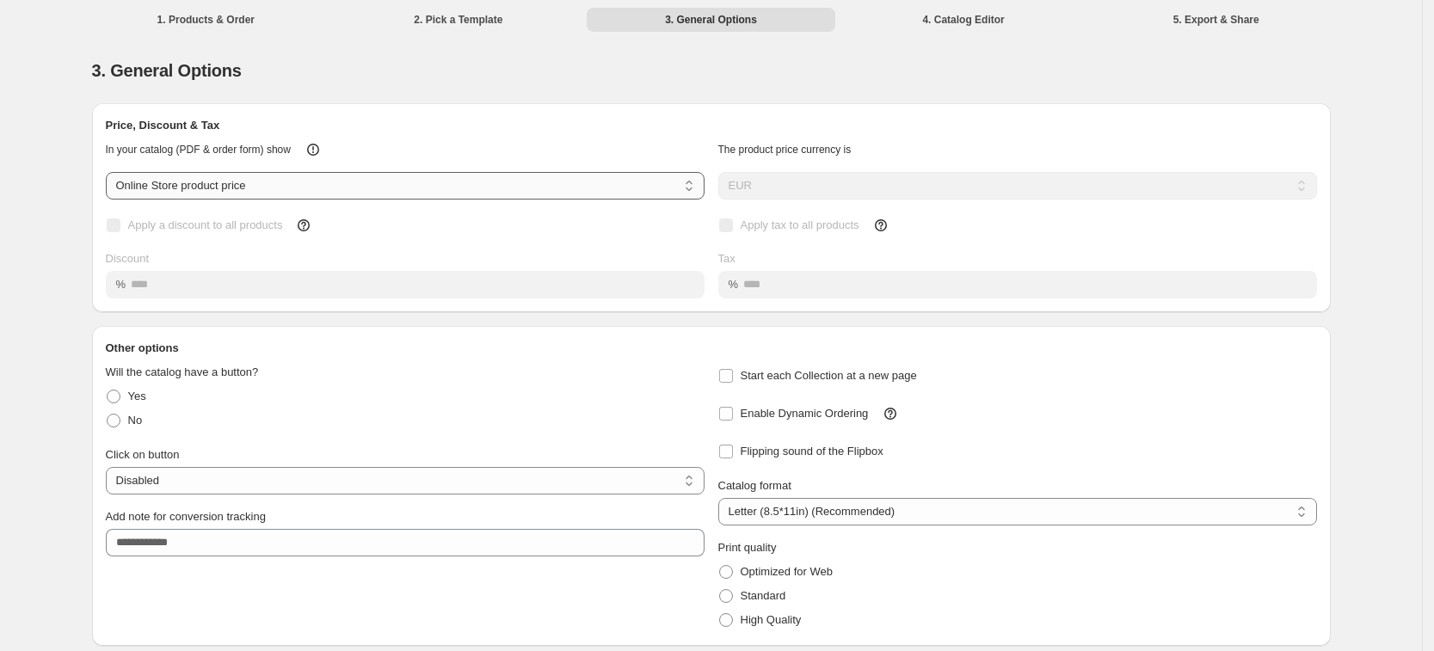
click at [182, 182] on select "**********" at bounding box center [405, 186] width 599 height 28
select select "****"
click at [111, 172] on select "**********" at bounding box center [405, 186] width 599 height 28
click at [235, 231] on span "Apply a discount to all products" at bounding box center [205, 224] width 155 height 13
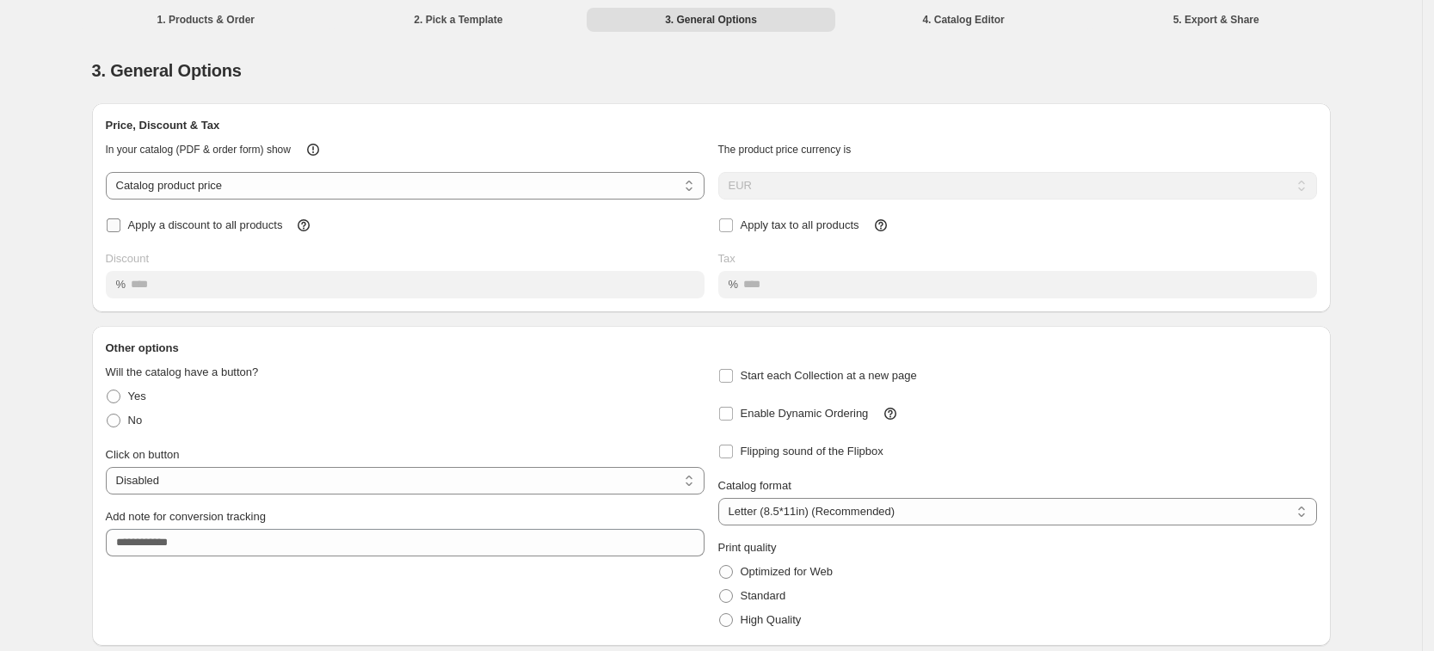
click at [235, 231] on span "Apply a discount to all products" at bounding box center [205, 224] width 155 height 13
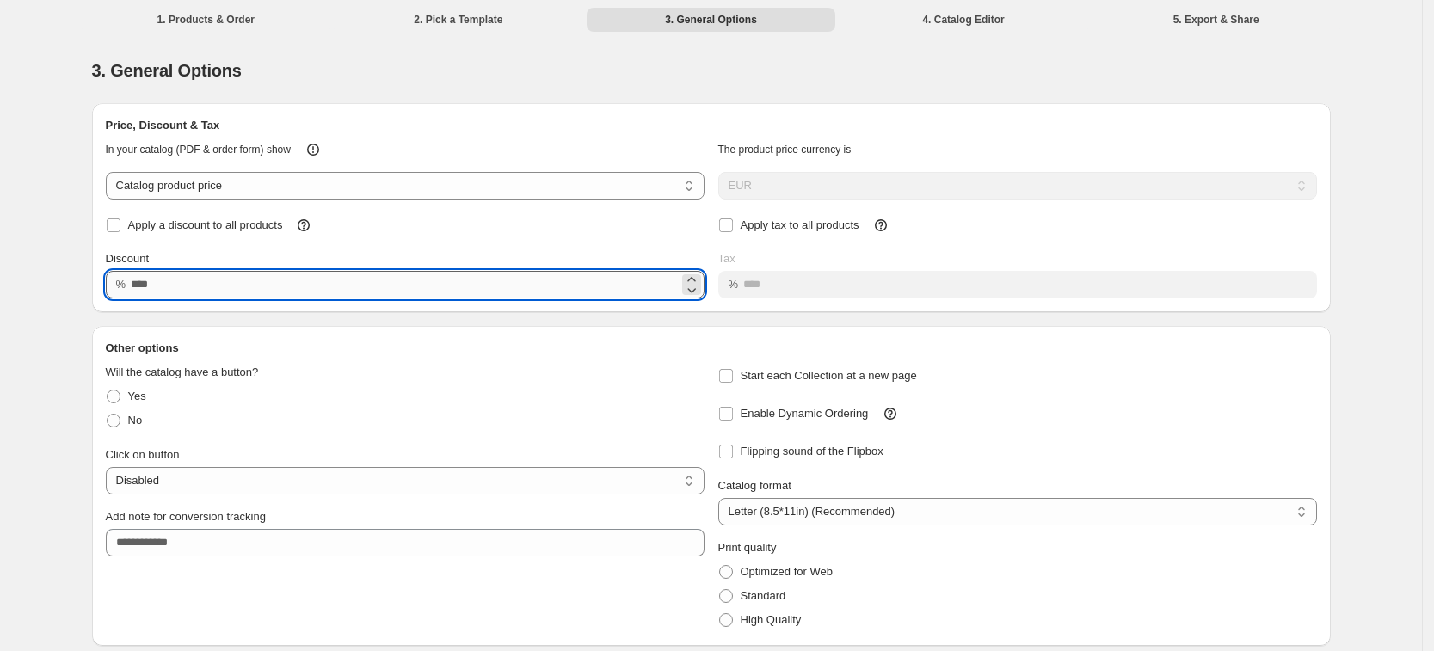
click at [231, 271] on input "Discount" at bounding box center [404, 285] width 547 height 28
click at [213, 225] on span "Apply a discount to all products" at bounding box center [205, 224] width 155 height 13
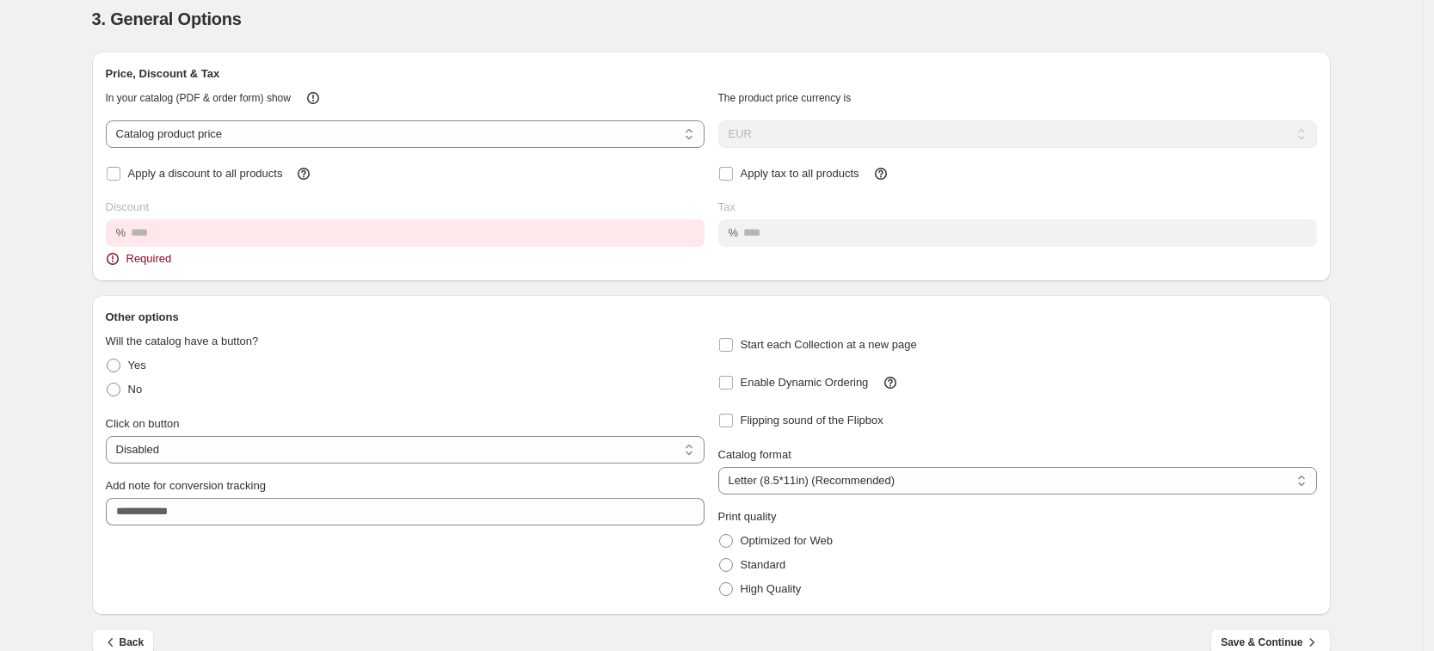
scroll to position [79, 0]
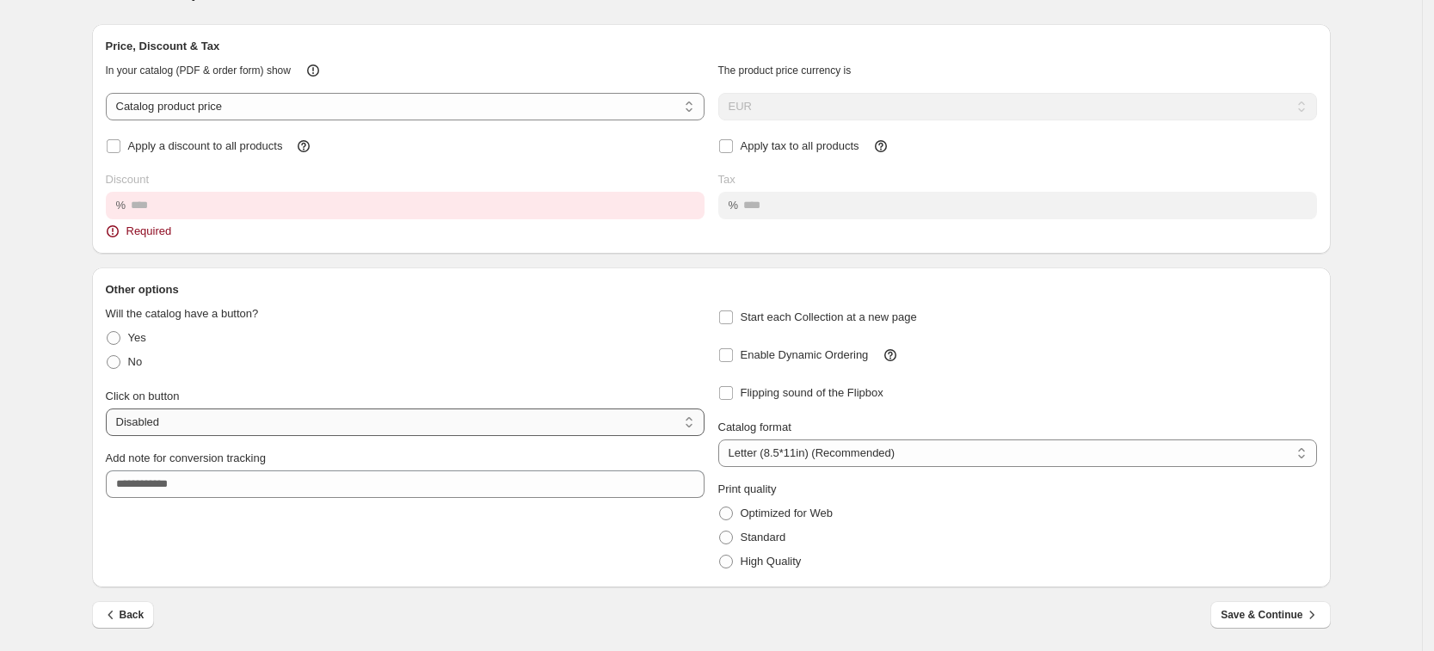
click at [239, 421] on select "**********" at bounding box center [405, 423] width 599 height 28
select select "**********"
click at [111, 409] on select "**********" at bounding box center [405, 423] width 599 height 28
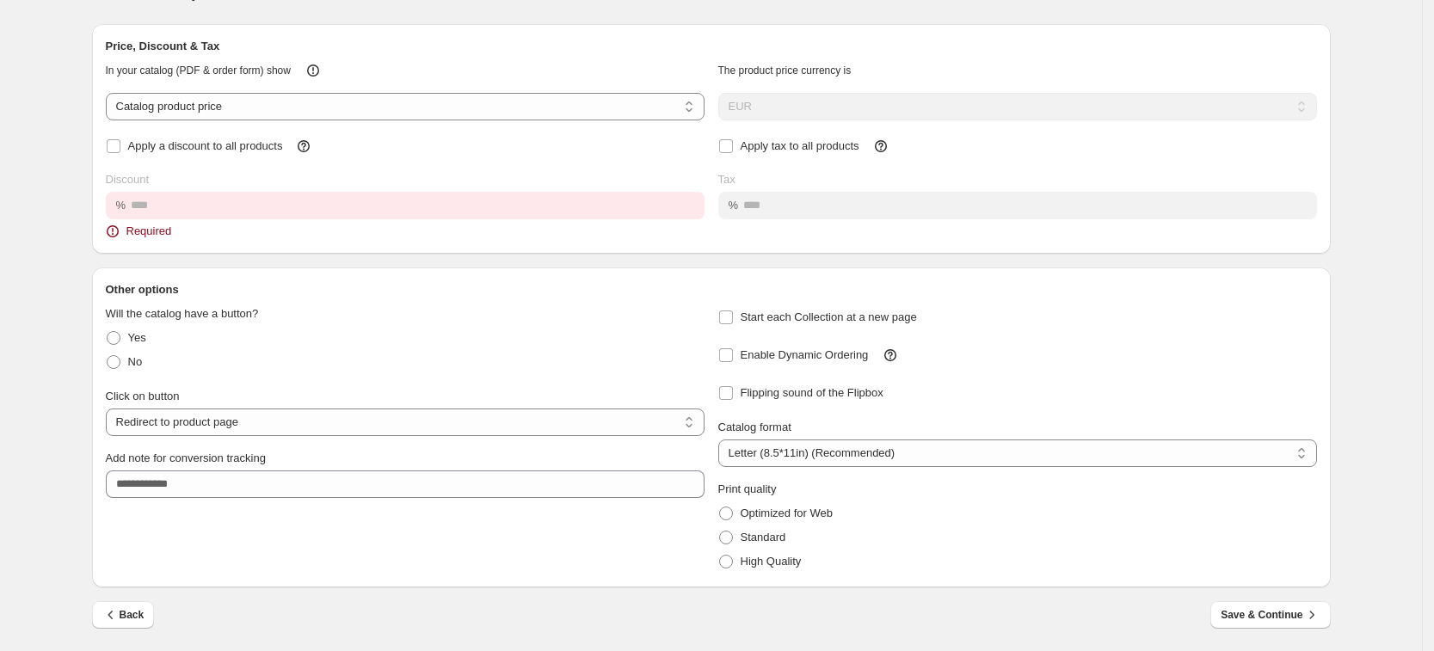
click at [812, 471] on div "Print quality Optimized for Web Standard High Quality" at bounding box center [1017, 520] width 599 height 107
click at [833, 466] on select "**********" at bounding box center [1017, 454] width 599 height 28
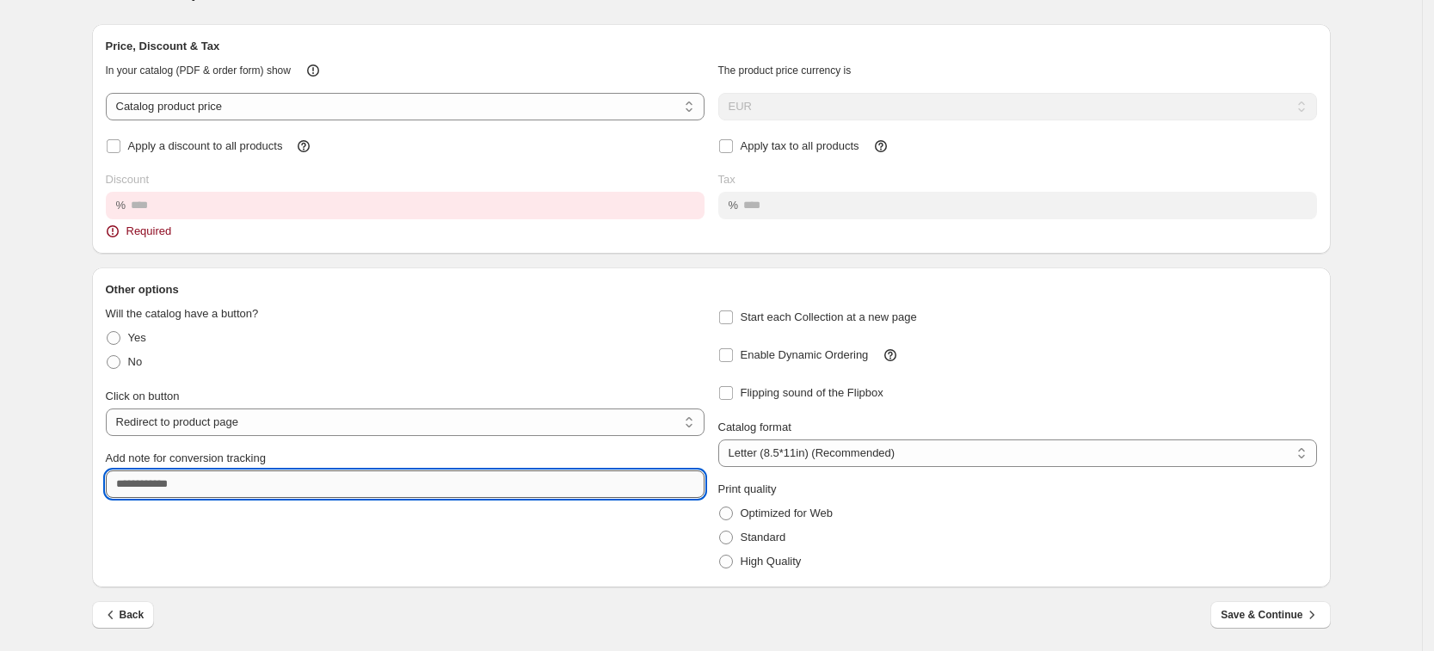
click at [554, 481] on input "Add note for conversion tracking" at bounding box center [405, 485] width 599 height 28
click at [755, 556] on span "High Quality" at bounding box center [771, 561] width 61 height 13
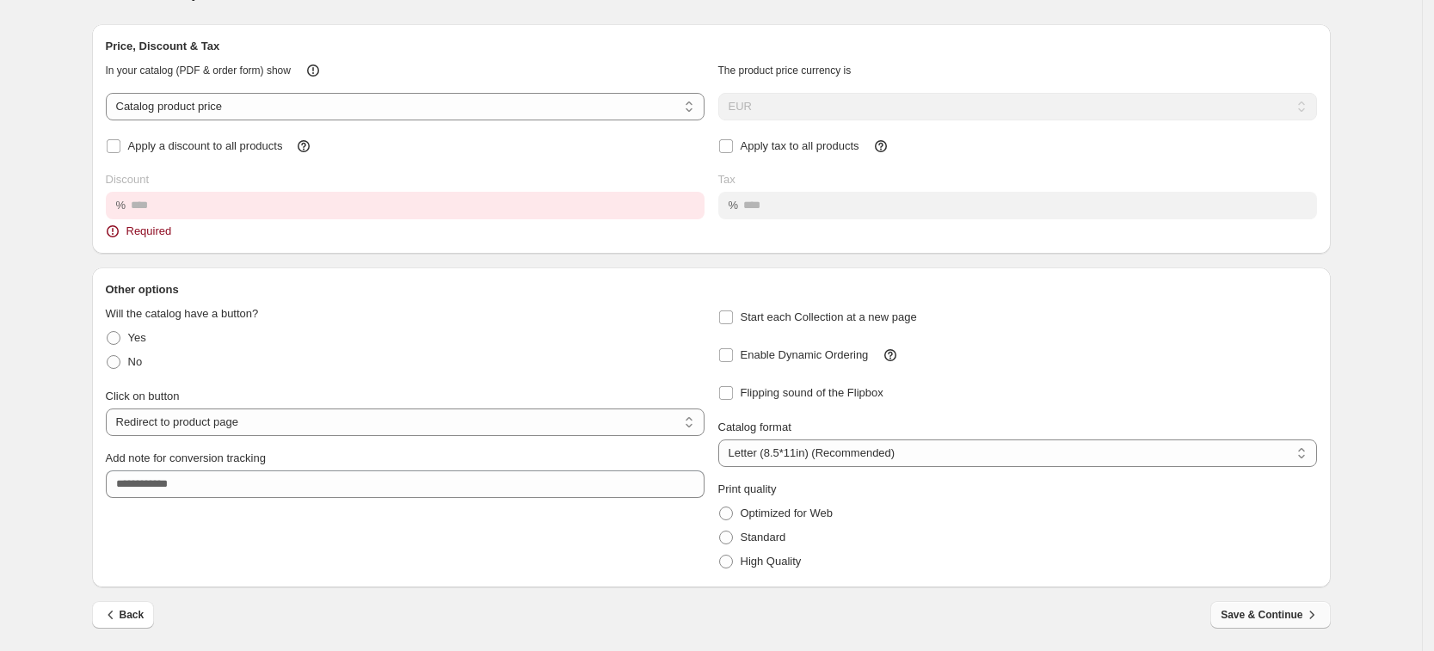
click at [1270, 618] on span "Save & Continue" at bounding box center [1270, 614] width 99 height 17
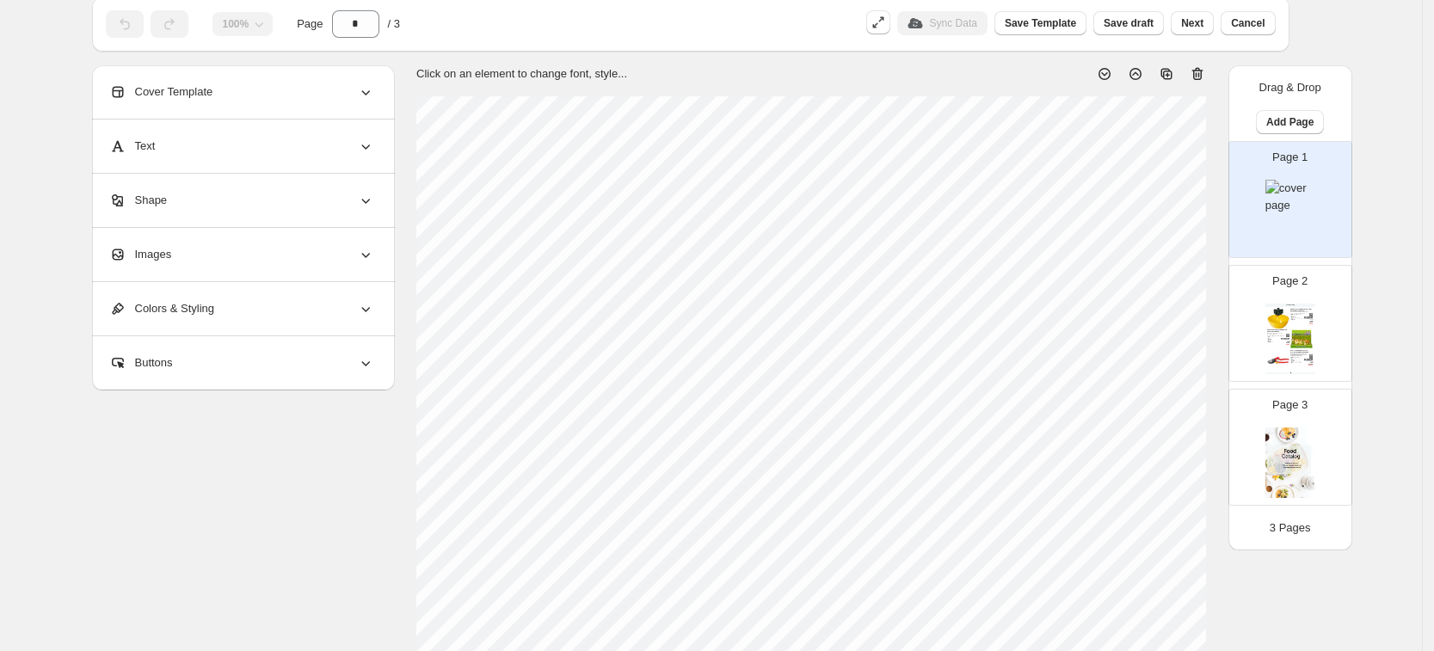
scroll to position [0, 0]
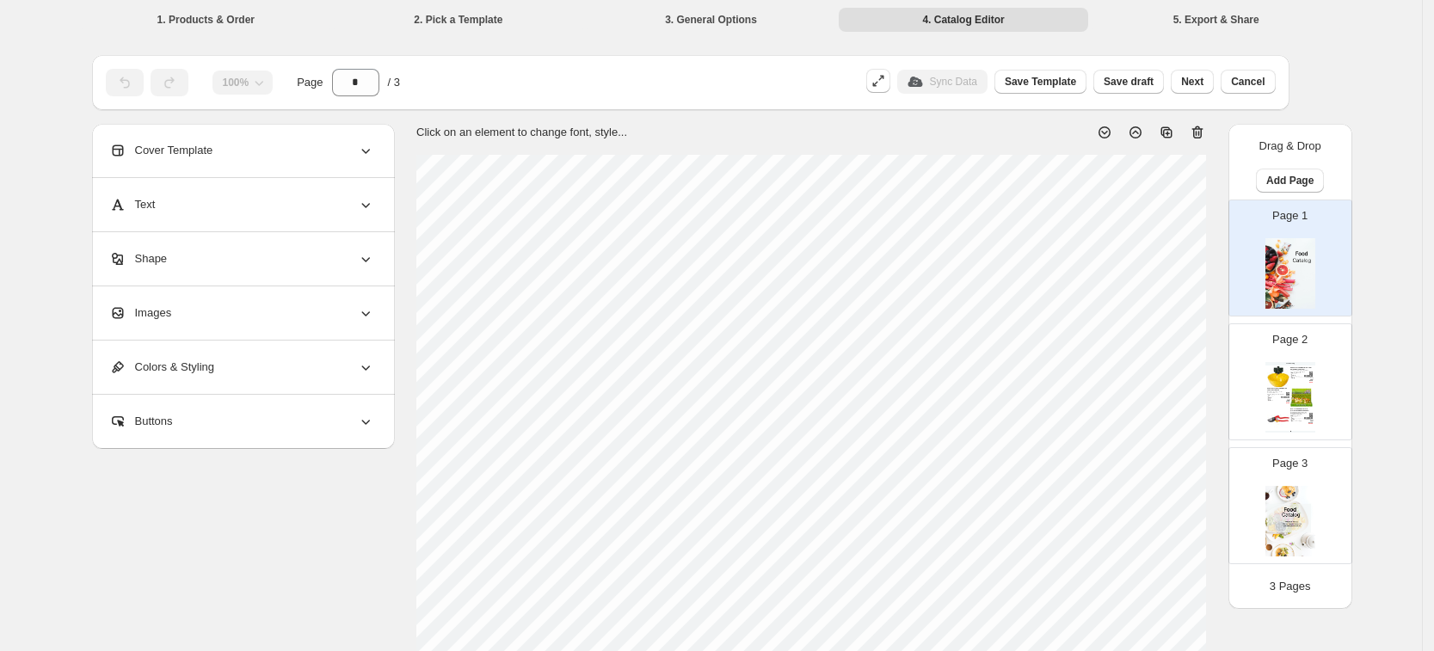
click at [1289, 311] on div "Page 1" at bounding box center [1290, 257] width 122 height 115
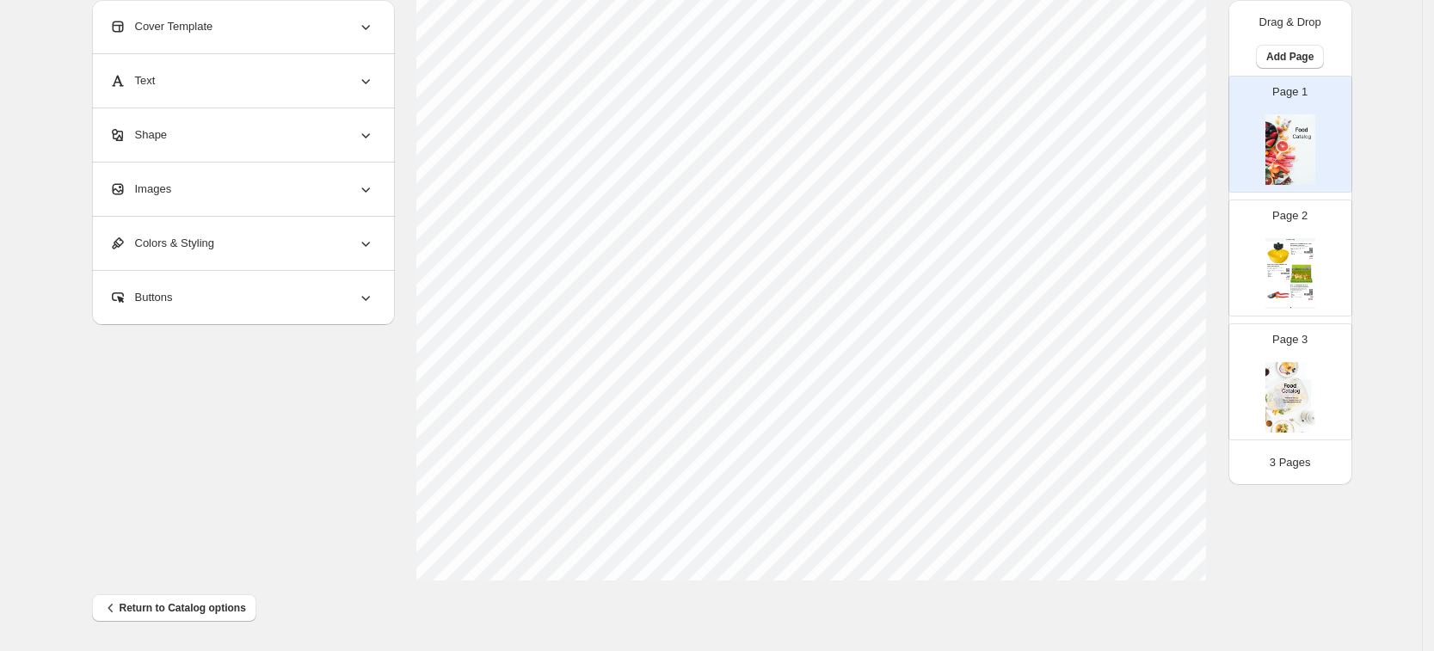
scroll to position [166, 0]
click at [1300, 298] on div "Casa e giardino,Giardinaggio,Prodotti..." at bounding box center [1297, 298] width 14 height 1
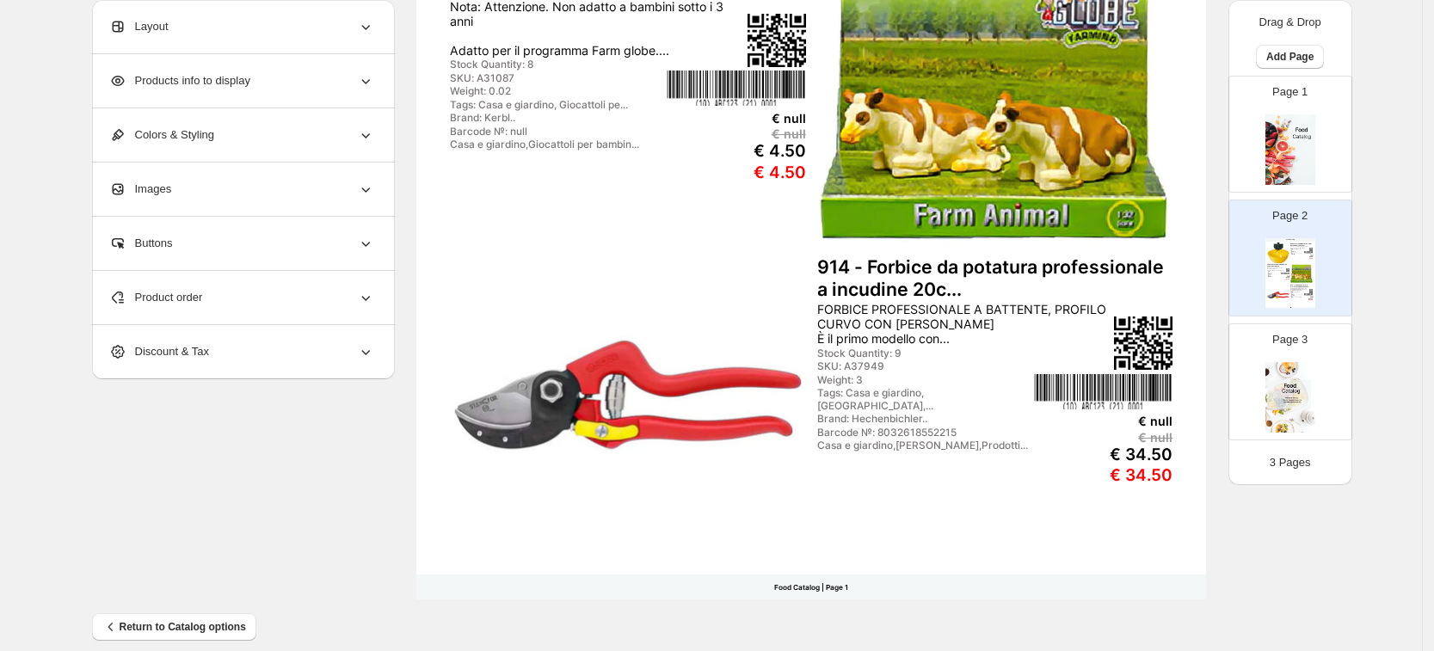
scroll to position [596, 0]
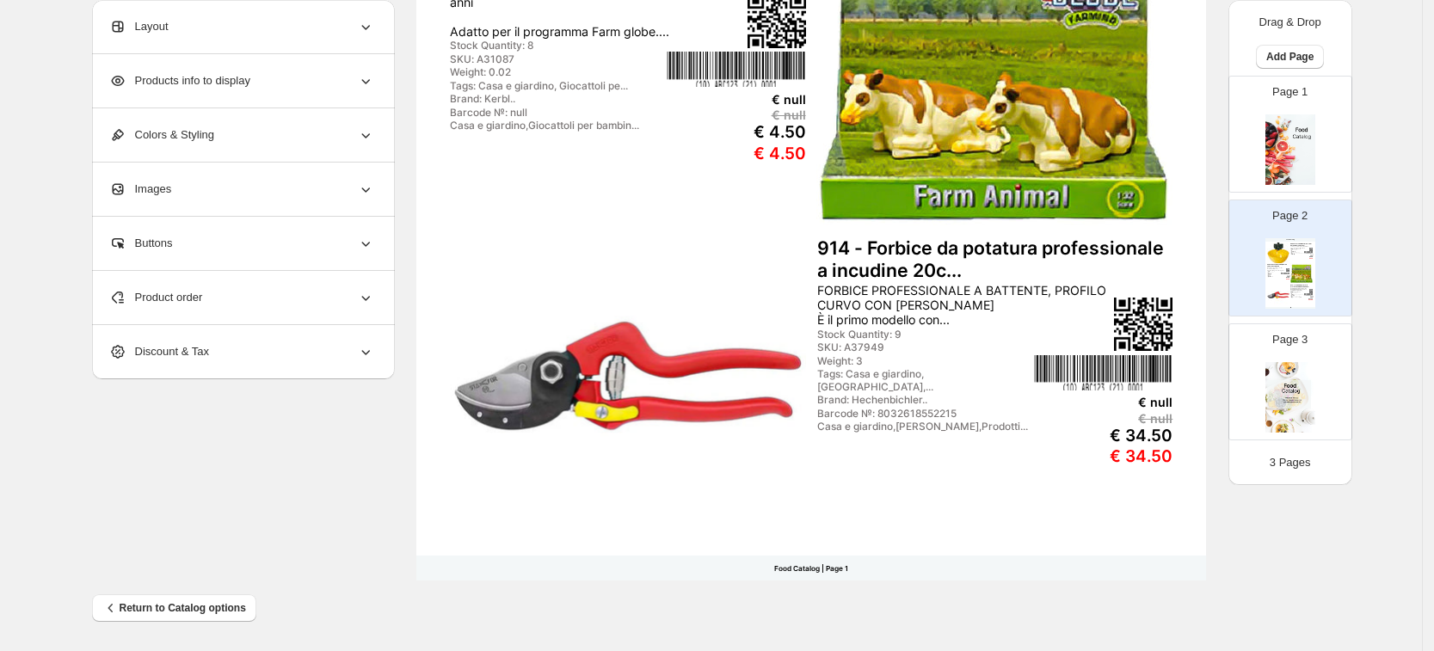
click at [1302, 138] on img at bounding box center [1290, 149] width 50 height 71
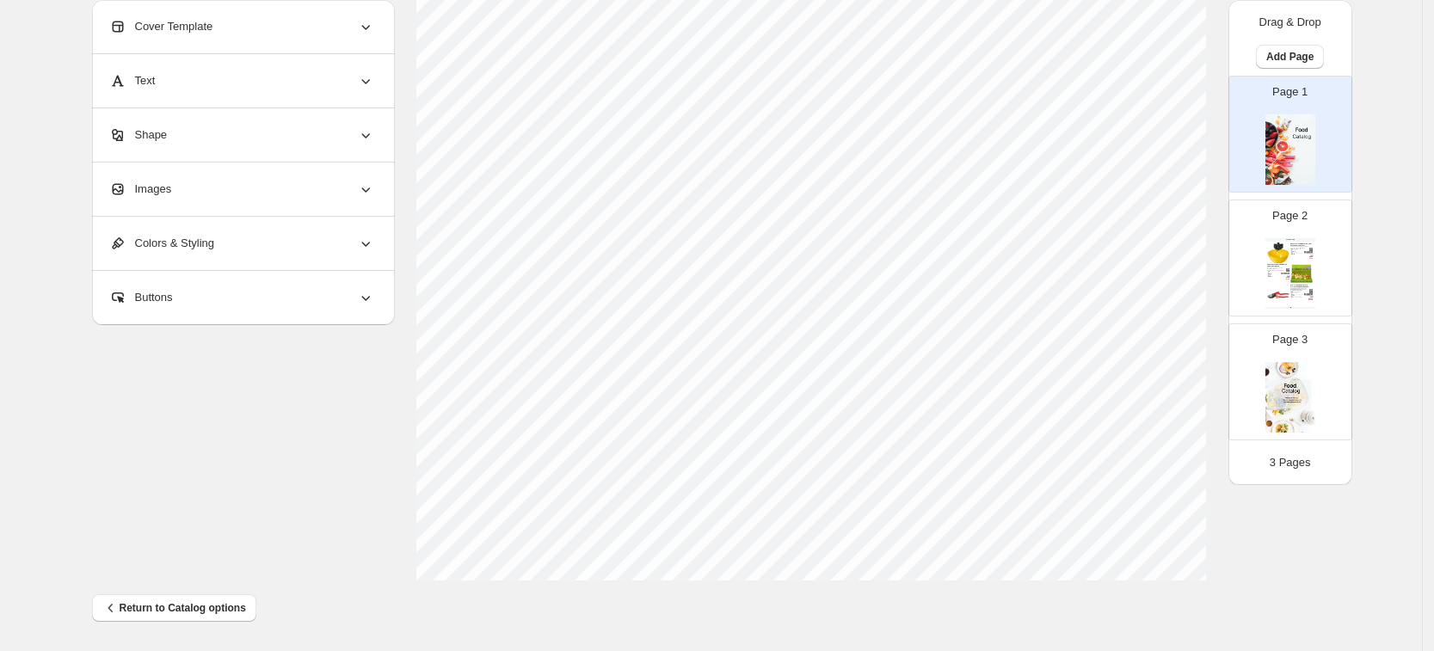
click at [1265, 361] on div "Page 3" at bounding box center [1283, 374] width 108 height 115
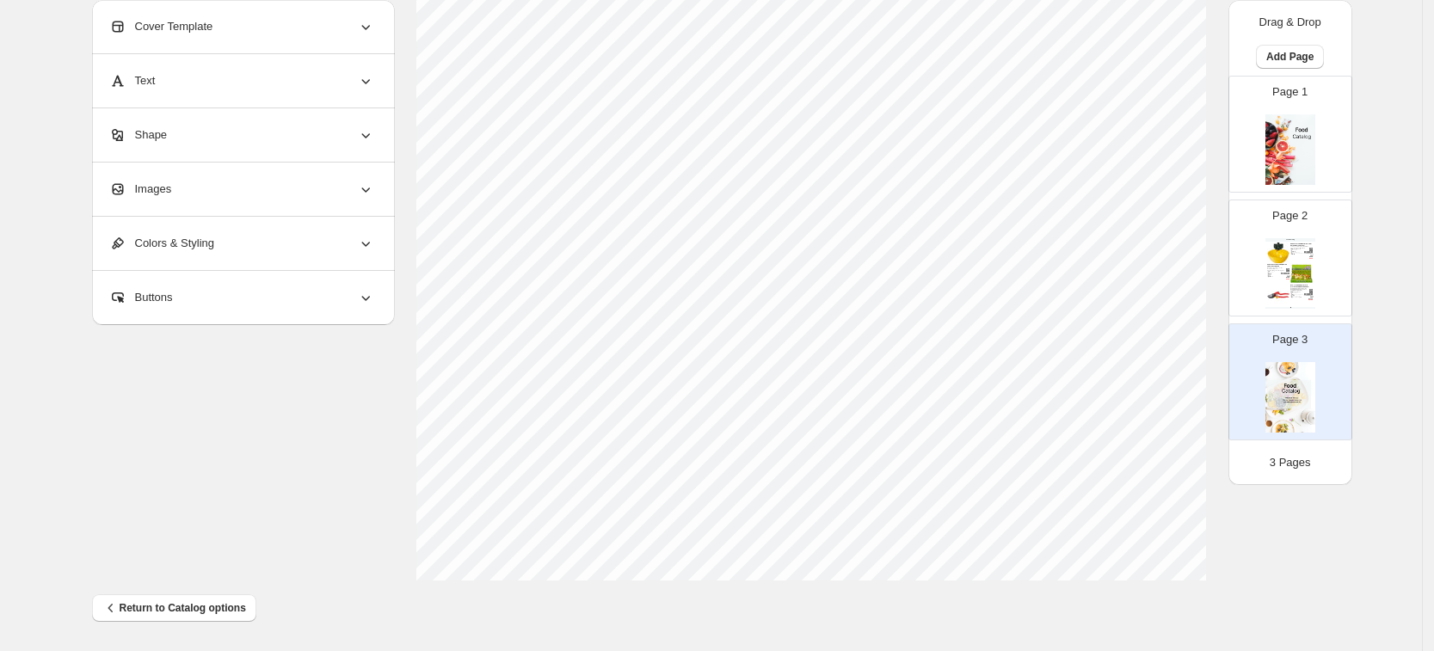
click at [1325, 256] on div "Page 2 Food Catalog Abbeveratoio a Bilanciere C-100 – Sistema Automatico p... L…" at bounding box center [1283, 251] width 108 height 115
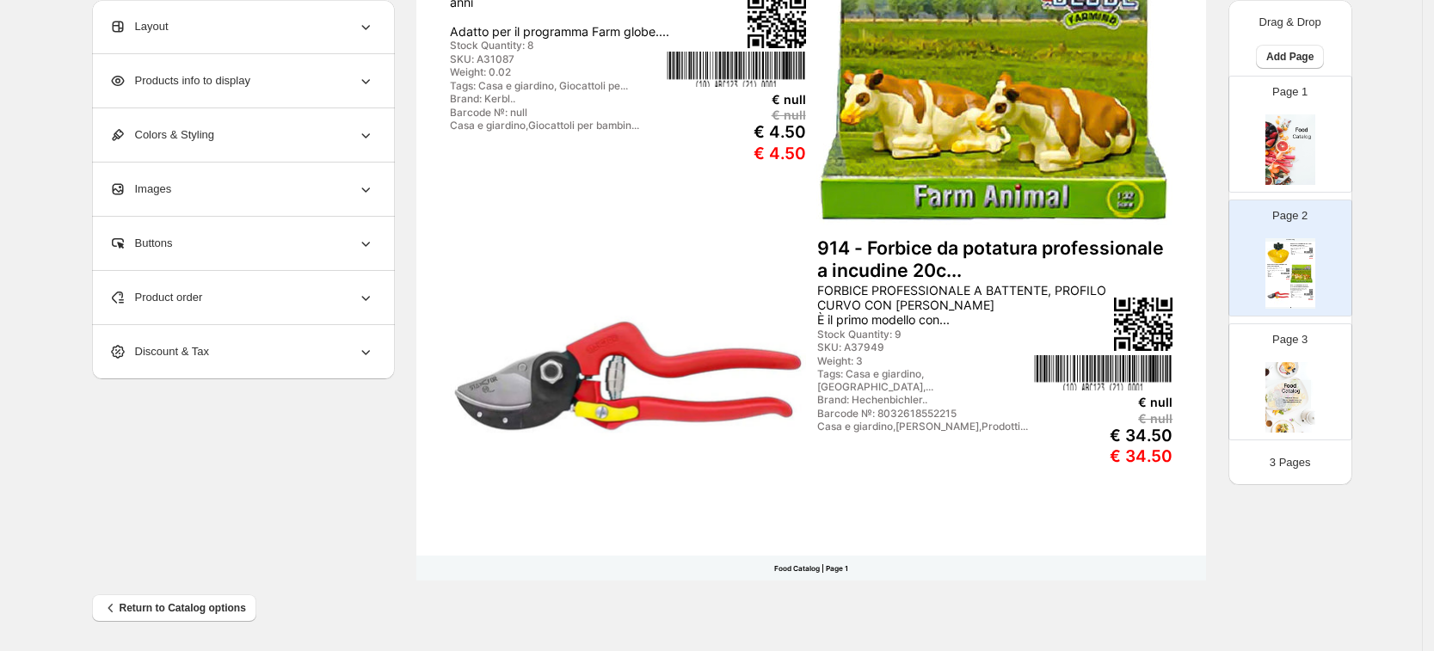
click at [1275, 382] on img at bounding box center [1290, 397] width 50 height 71
type input "*"
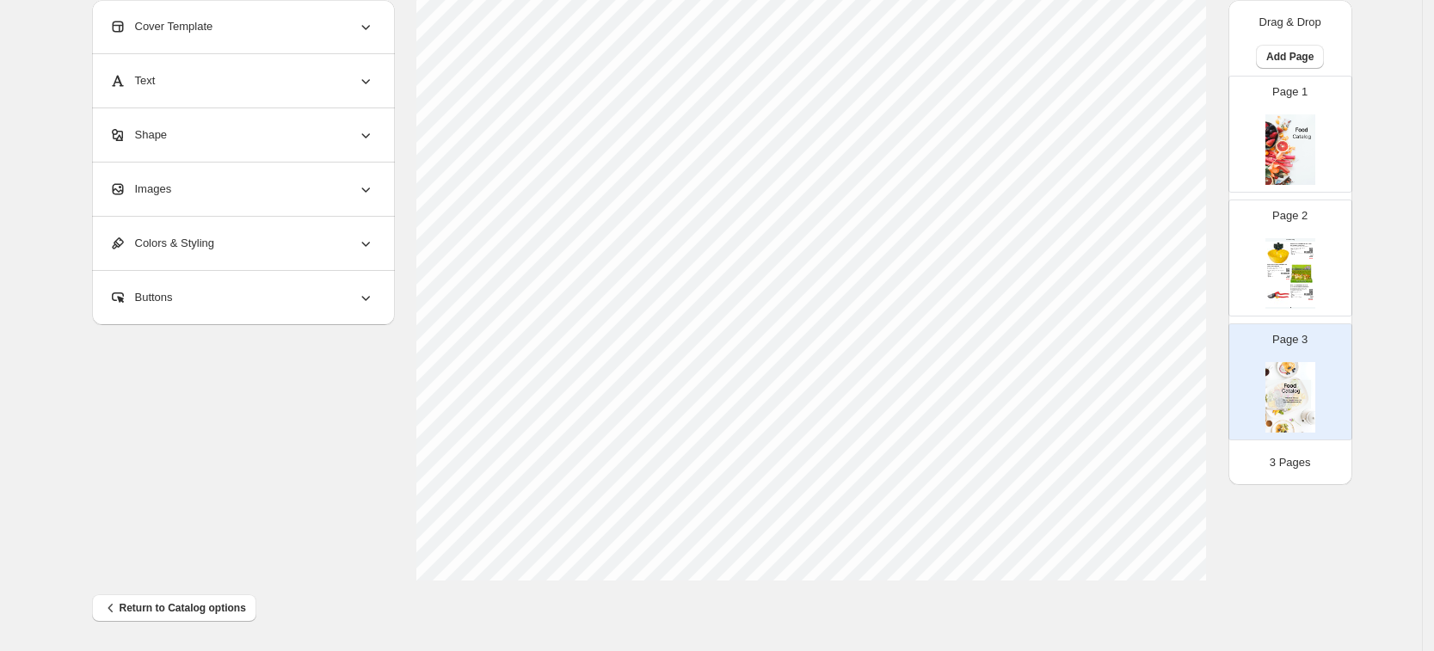
scroll to position [166, 0]
